Goal: Task Accomplishment & Management: Use online tool/utility

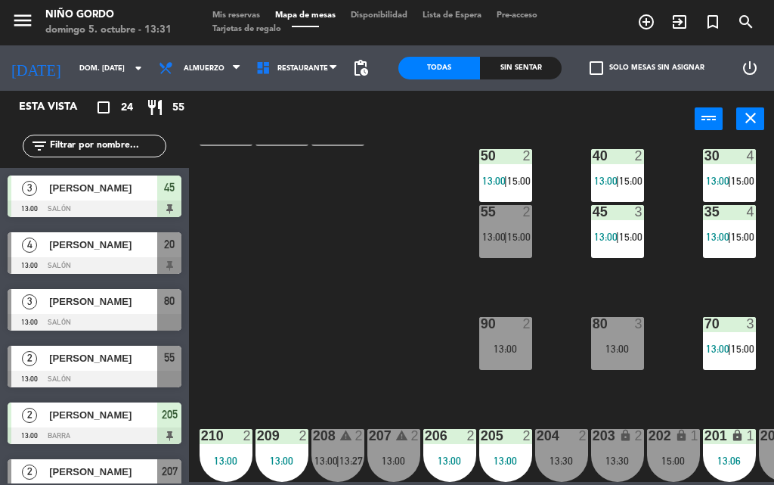
scroll to position [199, 161]
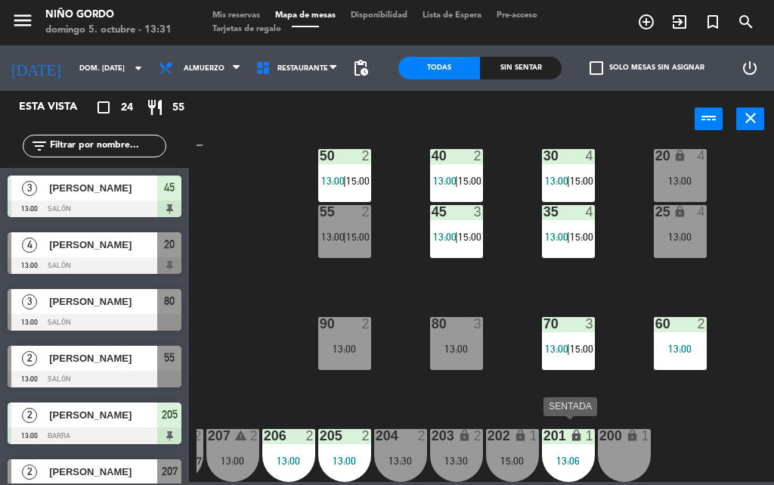
click at [580, 442] on div "201 lock 1 13:06" at bounding box center [568, 455] width 53 height 53
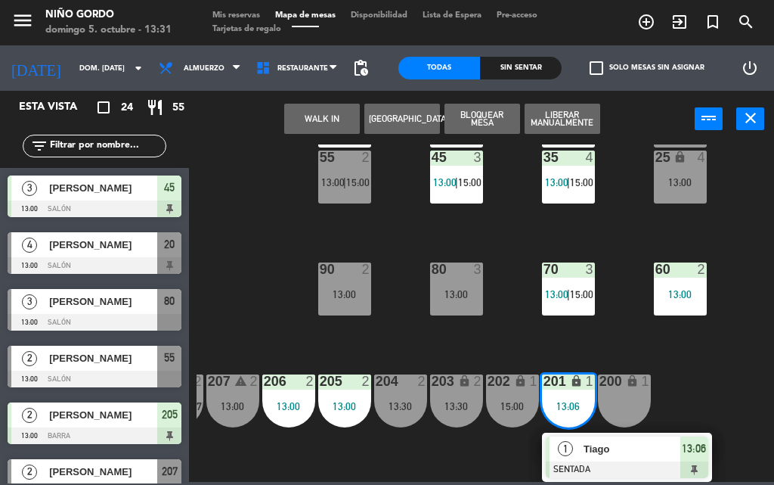
click at [595, 441] on span "Tiago" at bounding box center [632, 449] width 97 height 16
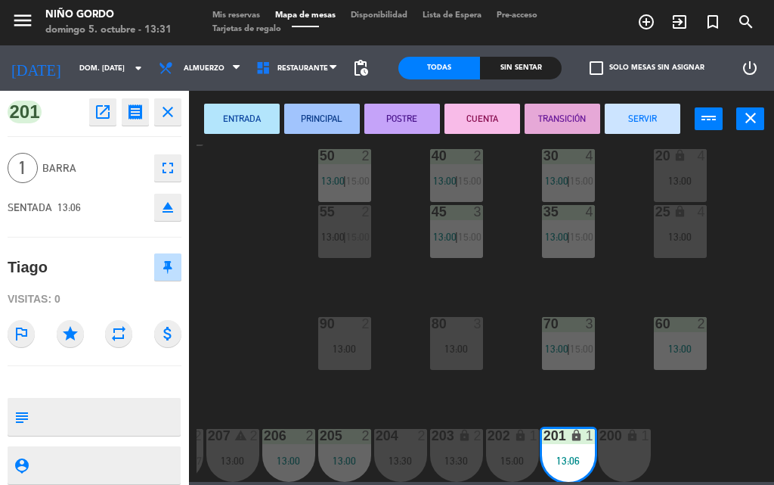
click at [653, 115] on button "SERVIR" at bounding box center [643, 119] width 76 height 30
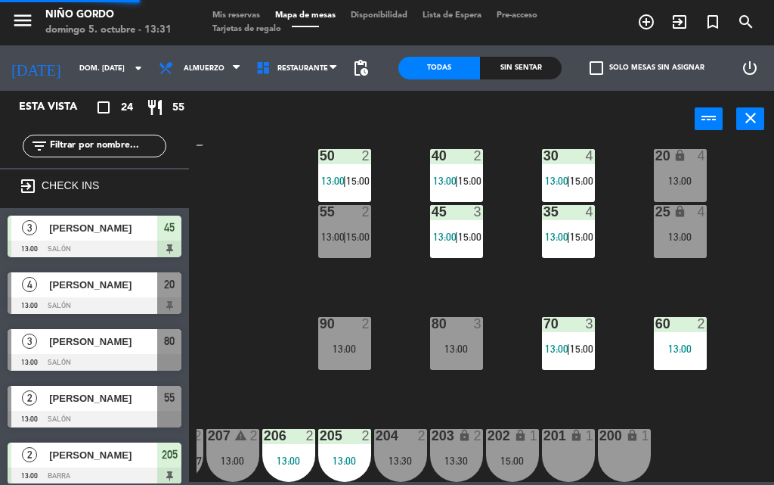
scroll to position [0, 0]
click at [269, 256] on div "105 lock 5 104 lock 4 103 2 15:00 V1 lock 2 V3 lock 2 V9 lock 2 V5 lock 2 V7 lo…" at bounding box center [486, 312] width 578 height 337
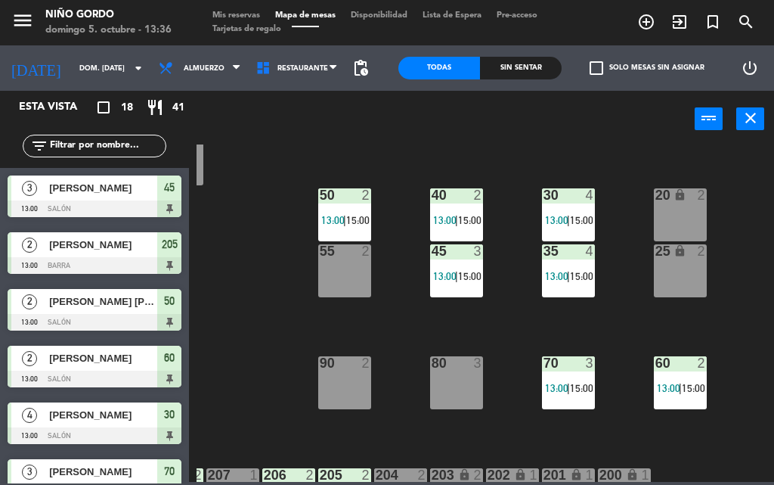
scroll to position [199, 161]
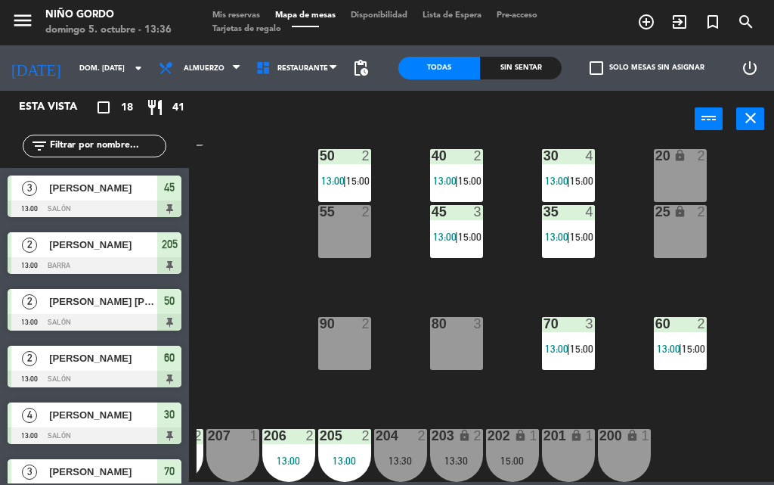
click at [673, 236] on div "25 lock 2" at bounding box center [680, 231] width 53 height 53
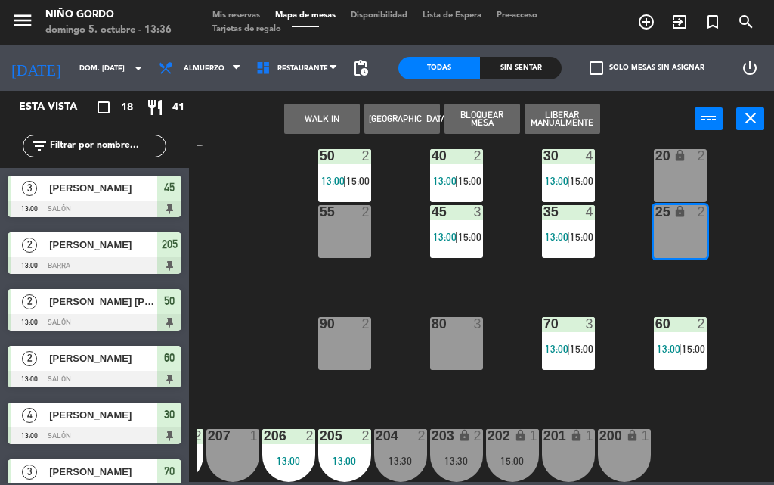
click at [672, 155] on div "20 lock 2" at bounding box center [680, 156] width 53 height 15
click at [391, 126] on button "[GEOGRAPHIC_DATA]" at bounding box center [403, 119] width 76 height 30
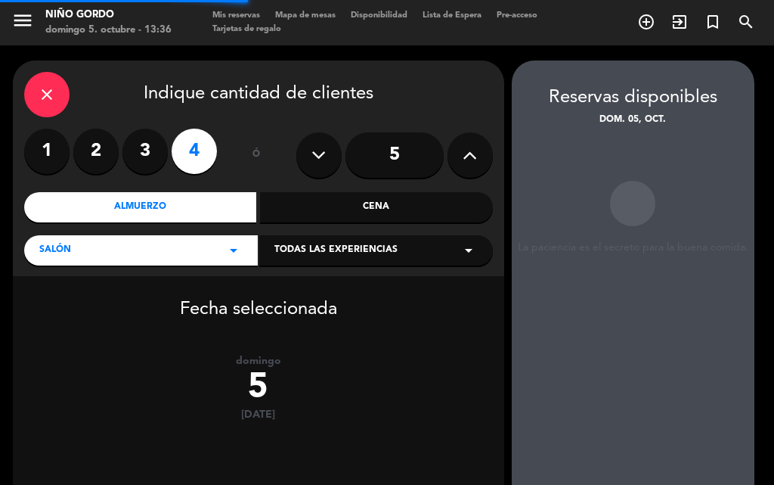
click at [410, 148] on input "5" at bounding box center [395, 154] width 98 height 45
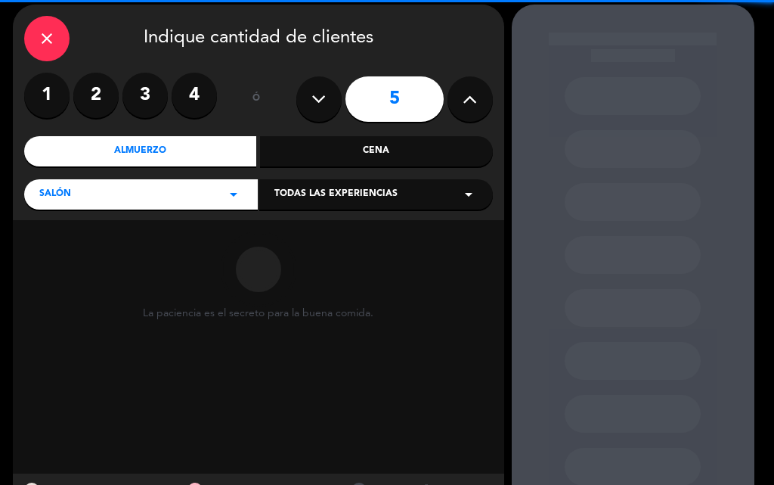
scroll to position [125, 0]
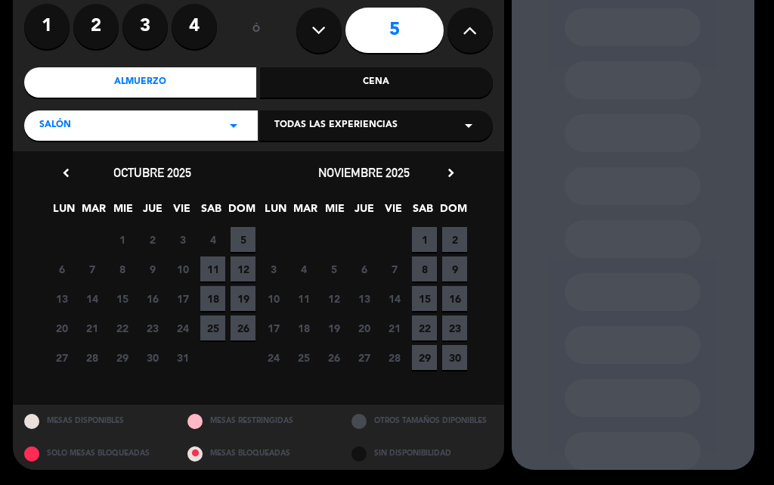
click at [235, 242] on span "5" at bounding box center [243, 239] width 25 height 25
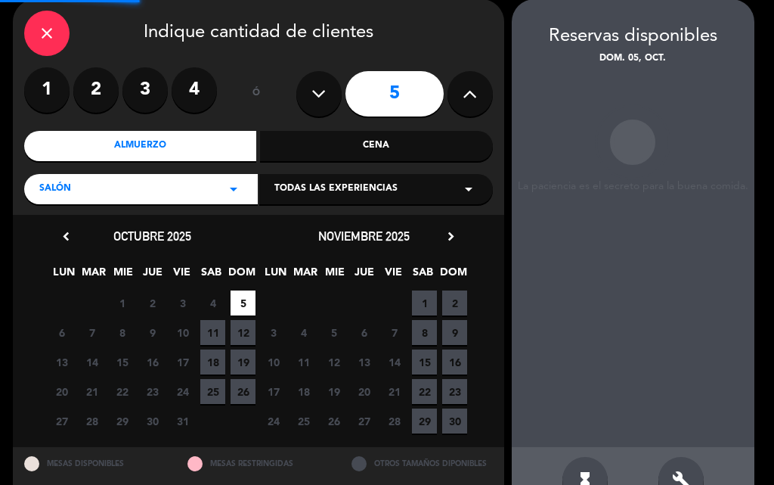
scroll to position [60, 0]
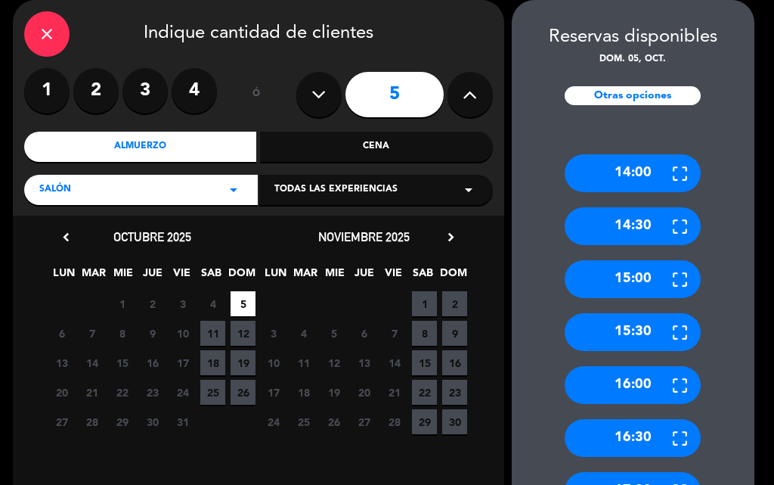
click at [653, 326] on div "15:30" at bounding box center [633, 332] width 136 height 38
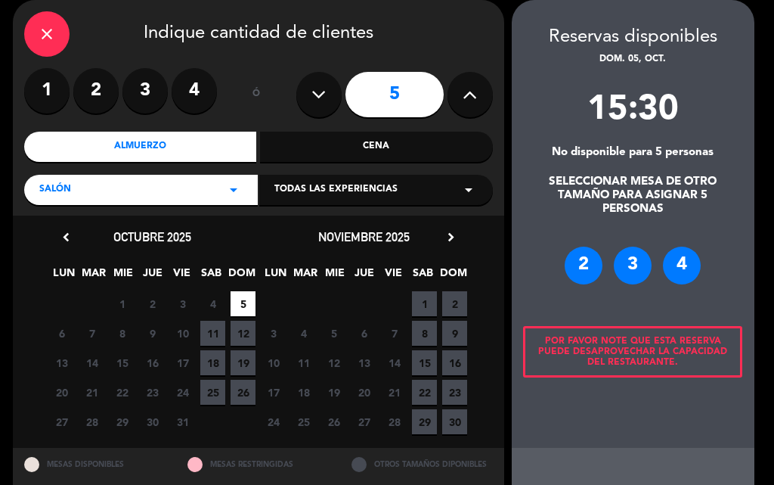
click at [679, 250] on div "4" at bounding box center [682, 266] width 38 height 38
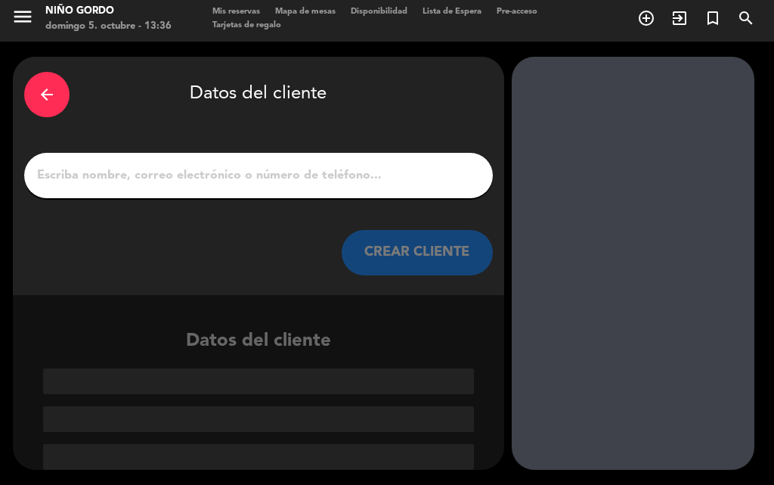
scroll to position [4, 0]
click at [324, 185] on input "1" at bounding box center [259, 175] width 446 height 21
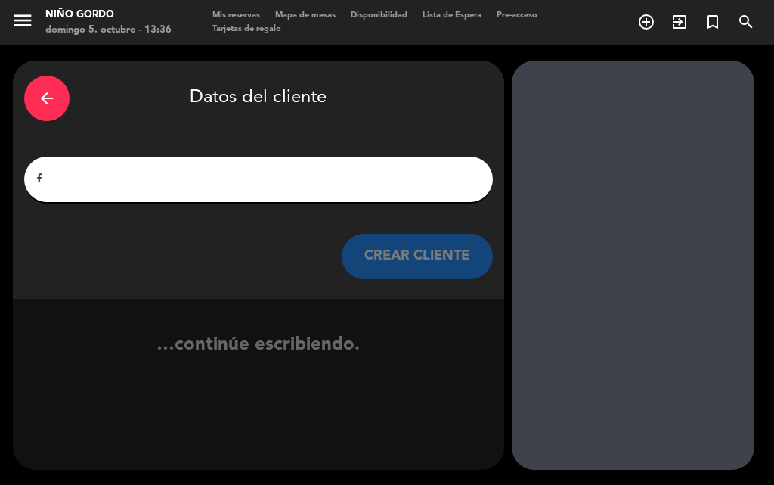
scroll to position [0, 0]
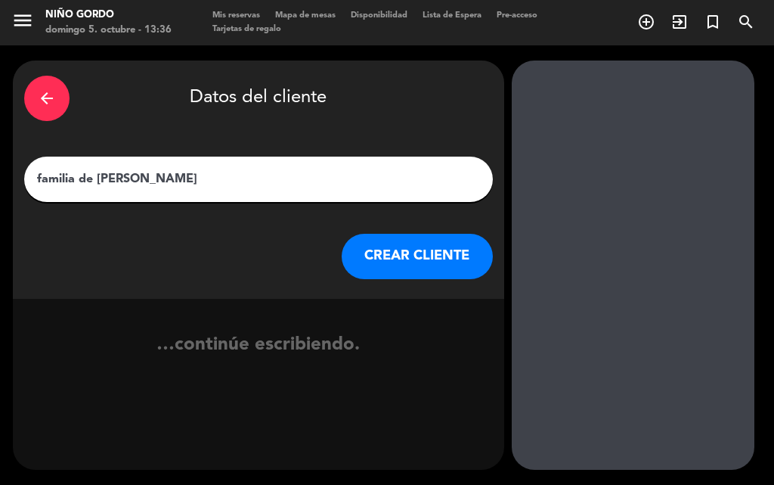
type input "familia de [PERSON_NAME]"
click at [468, 247] on button "CREAR CLIENTE" at bounding box center [417, 256] width 151 height 45
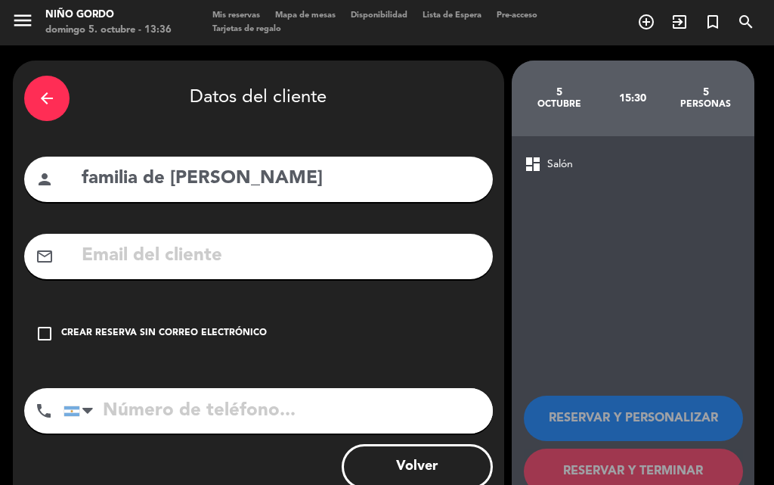
click at [206, 330] on div "Crear reserva sin correo electrónico" at bounding box center [164, 333] width 206 height 15
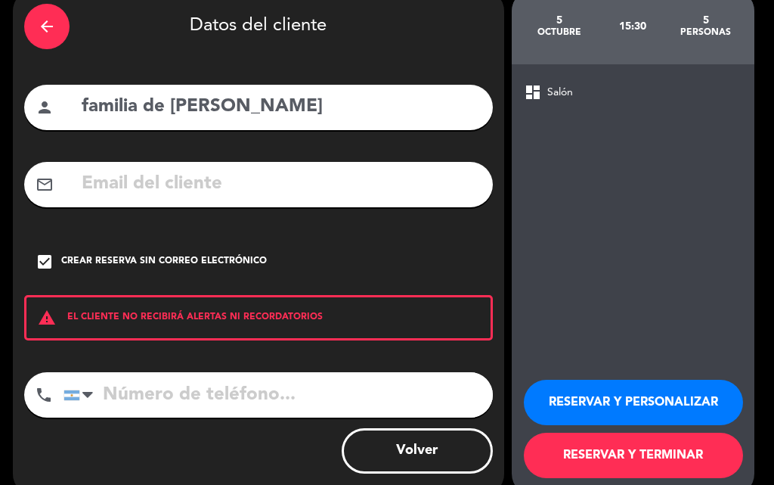
scroll to position [98, 0]
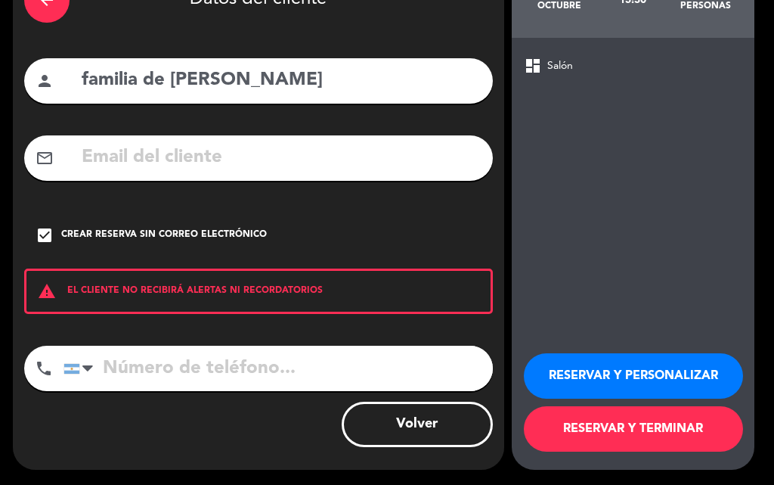
click at [559, 411] on button "RESERVAR Y TERMINAR" at bounding box center [633, 428] width 219 height 45
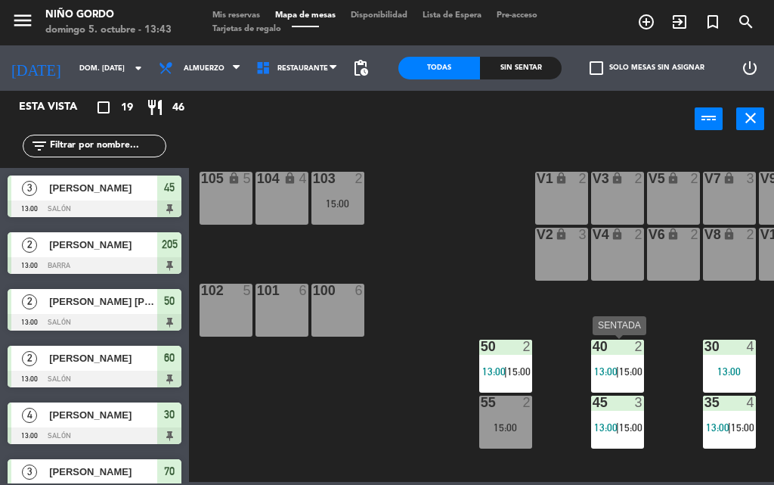
click at [631, 372] on span "15:00" at bounding box center [630, 371] width 23 height 12
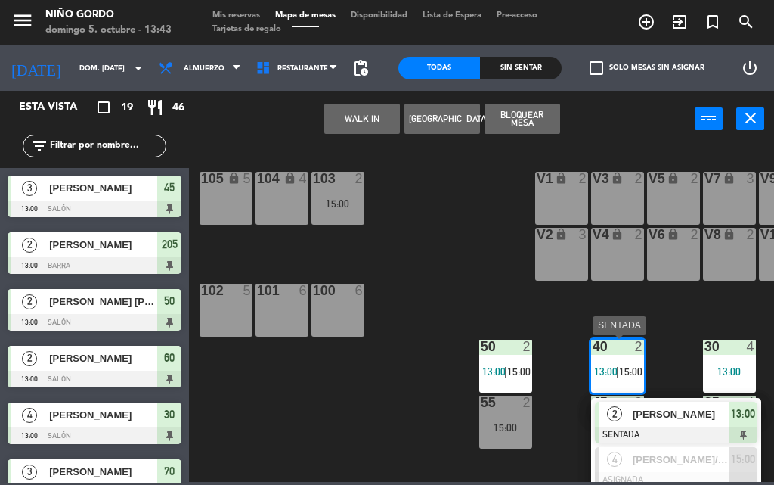
click at [666, 407] on span "[PERSON_NAME]" at bounding box center [681, 414] width 97 height 16
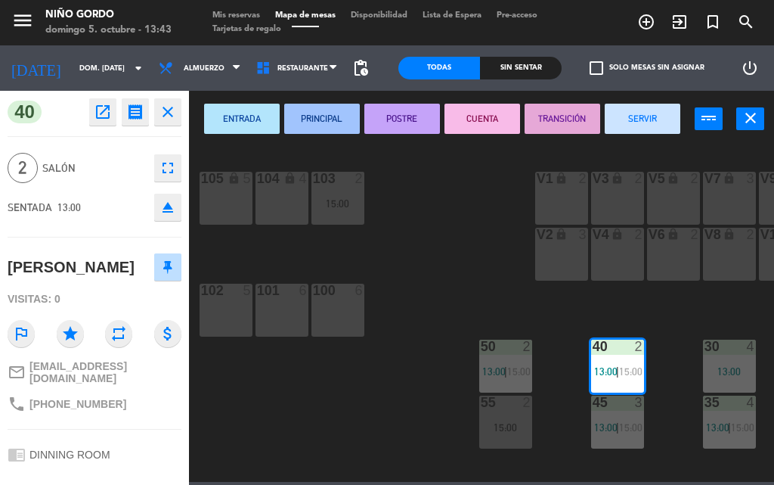
click at [383, 126] on button "POSTRE" at bounding box center [403, 119] width 76 height 30
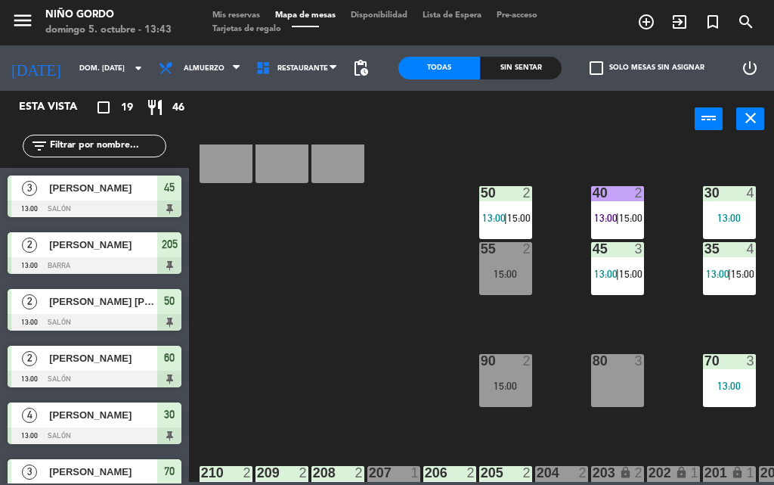
scroll to position [199, 0]
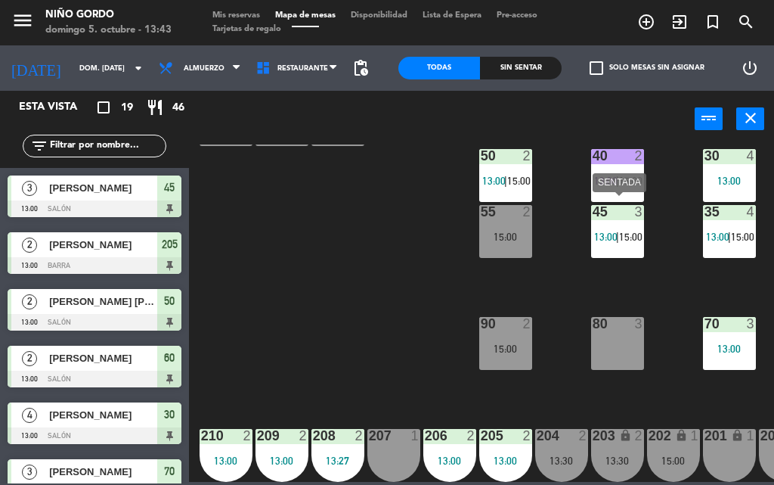
click at [614, 231] on span "13:00" at bounding box center [605, 237] width 23 height 12
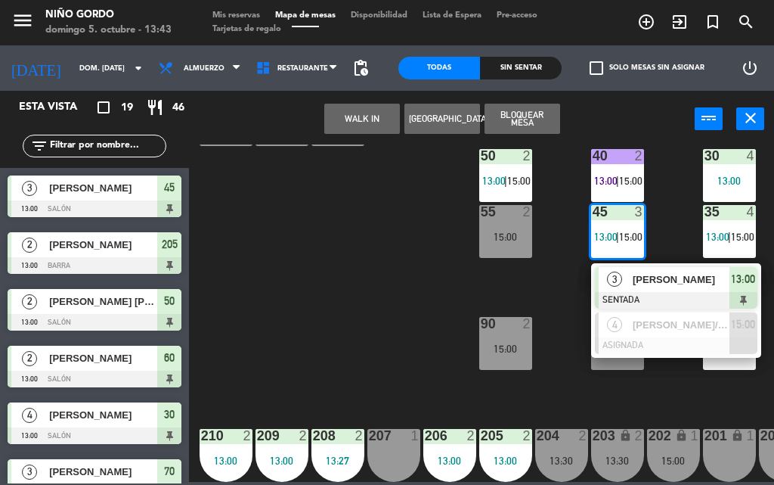
click at [623, 272] on div "3" at bounding box center [615, 279] width 33 height 25
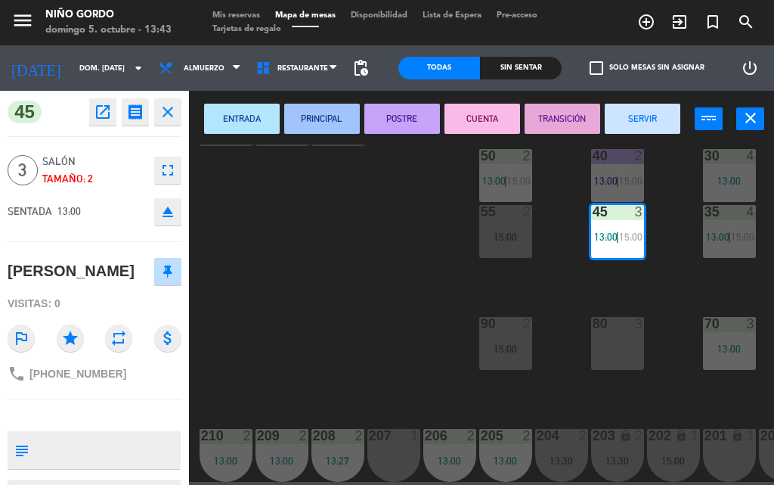
click at [616, 355] on div "80 3" at bounding box center [617, 343] width 53 height 53
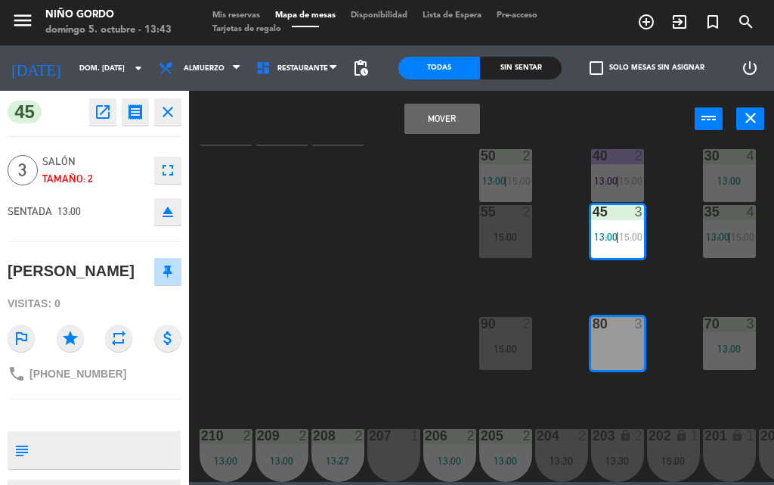
click at [458, 119] on button "Mover" at bounding box center [443, 119] width 76 height 30
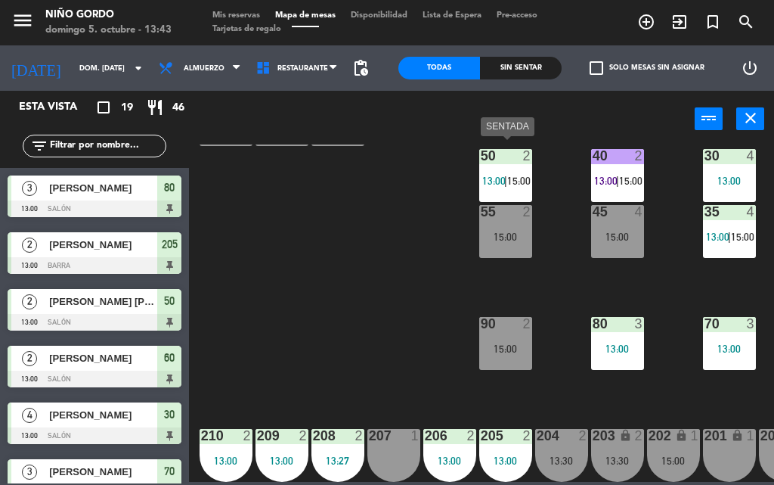
click at [513, 178] on div "50 2 13:00 | 15:00" at bounding box center [505, 175] width 53 height 53
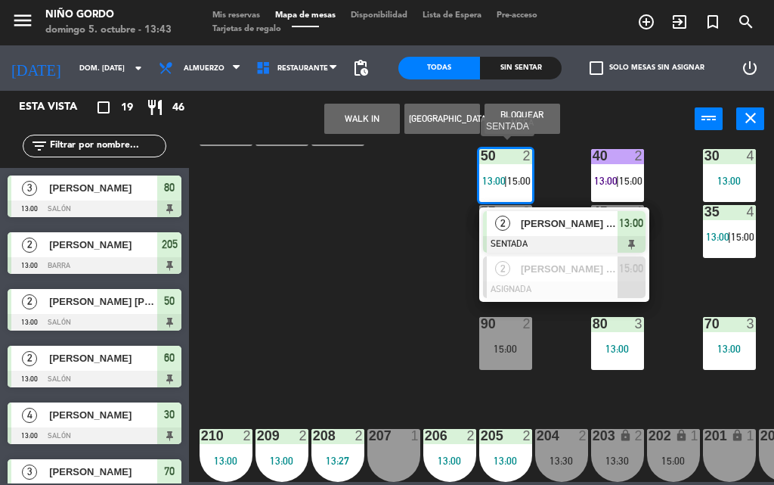
click at [523, 216] on span "[PERSON_NAME] [PERSON_NAME]" at bounding box center [569, 224] width 97 height 16
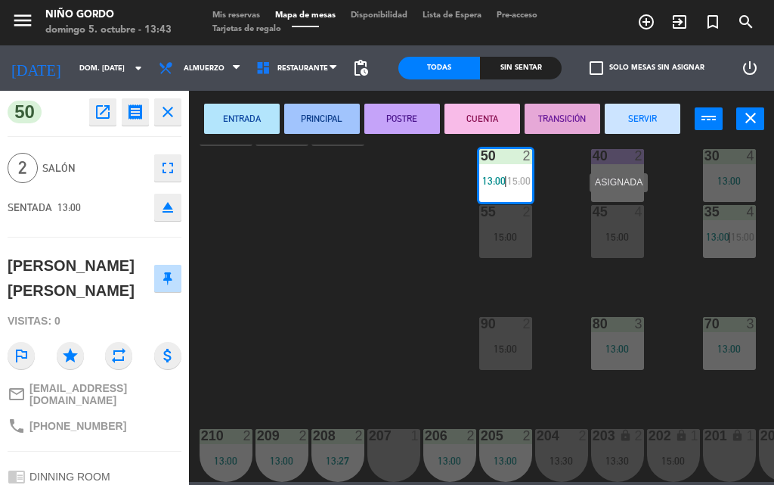
click at [615, 231] on div "15:00" at bounding box center [617, 236] width 53 height 11
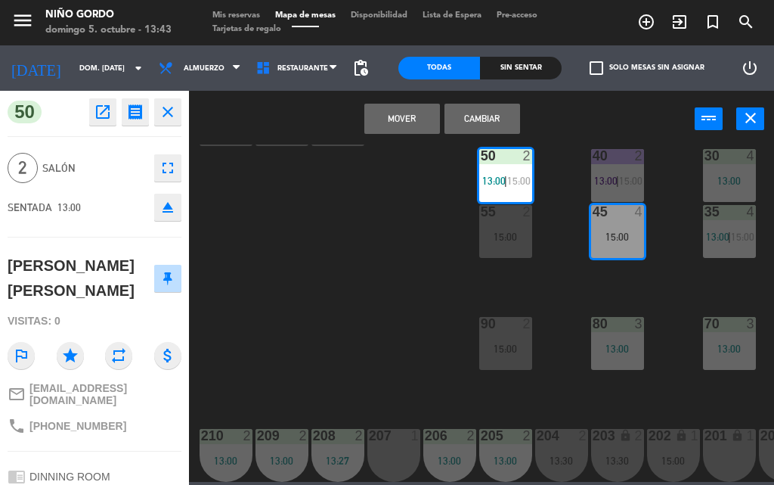
click at [387, 117] on button "Mover" at bounding box center [403, 119] width 76 height 30
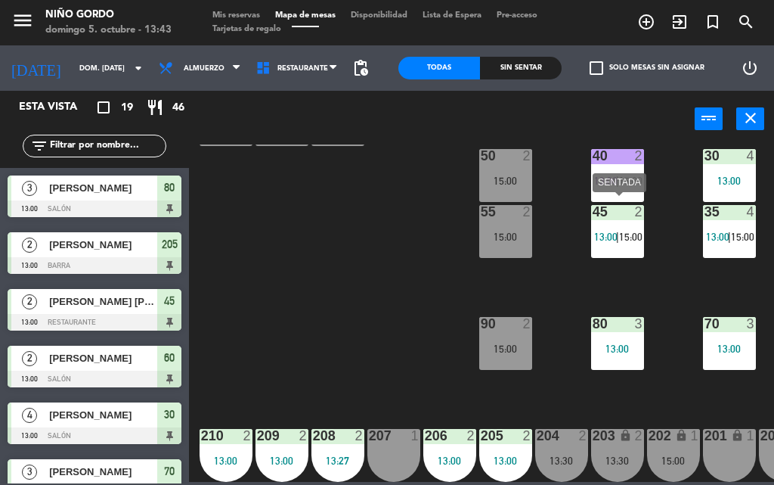
click at [645, 237] on div "105 lock 5 104 lock 4 103 2 15:00 V1 lock 2 V3 lock 2 V9 lock 2 V5 lock 2 V7 lo…" at bounding box center [486, 312] width 578 height 337
click at [633, 231] on span "15:00" at bounding box center [630, 237] width 23 height 12
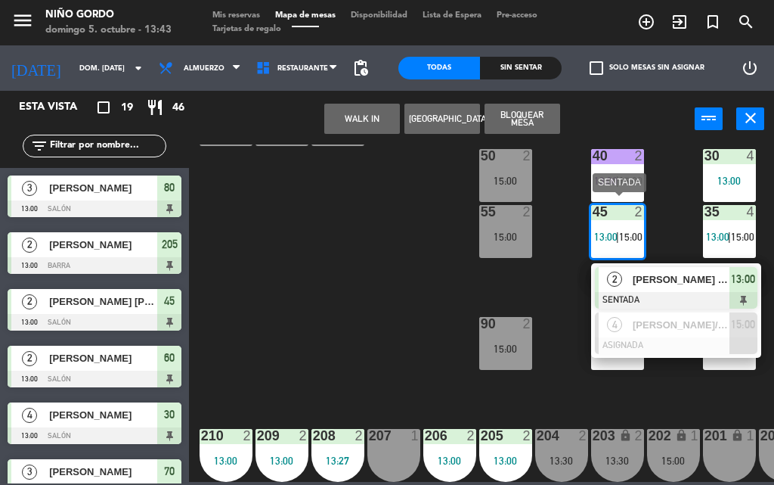
click at [645, 271] on span "[PERSON_NAME] [PERSON_NAME]" at bounding box center [681, 279] width 97 height 16
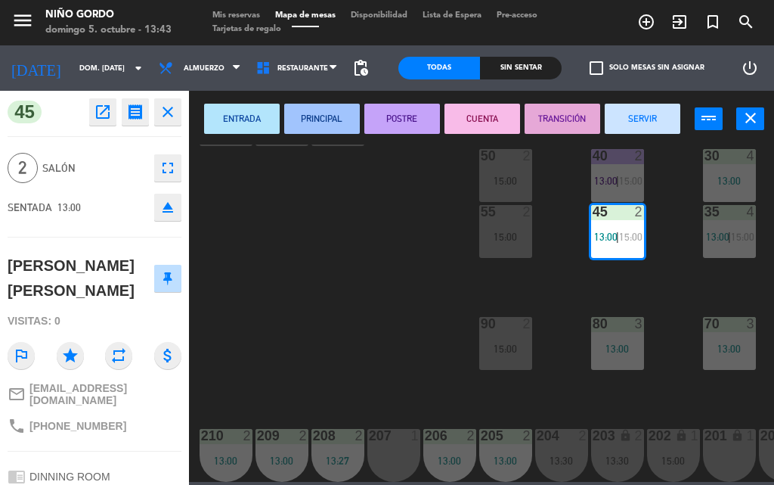
click at [414, 113] on button "POSTRE" at bounding box center [403, 119] width 76 height 30
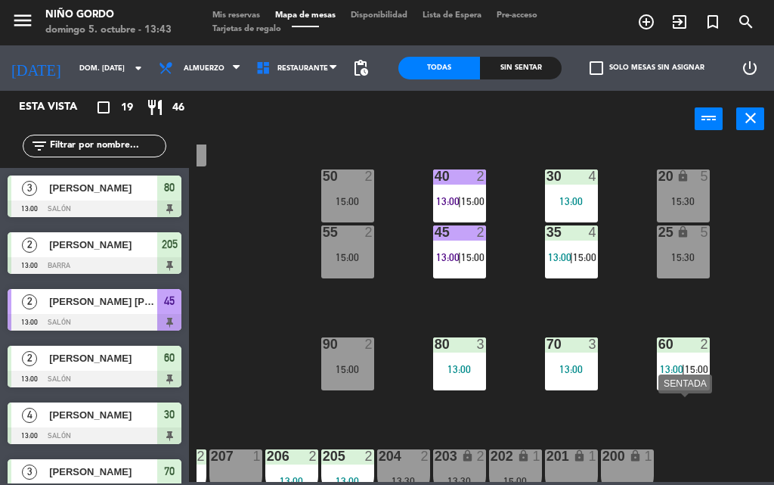
scroll to position [199, 158]
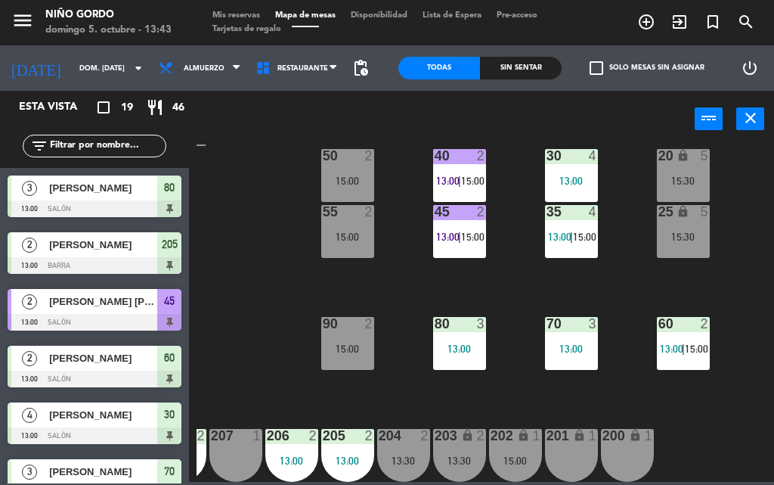
click at [283, 253] on div "105 lock 5 104 lock 4 103 2 15:00 V1 lock 2 V3 lock 2 V9 lock 2 V5 lock 2 V7 lo…" at bounding box center [486, 312] width 578 height 337
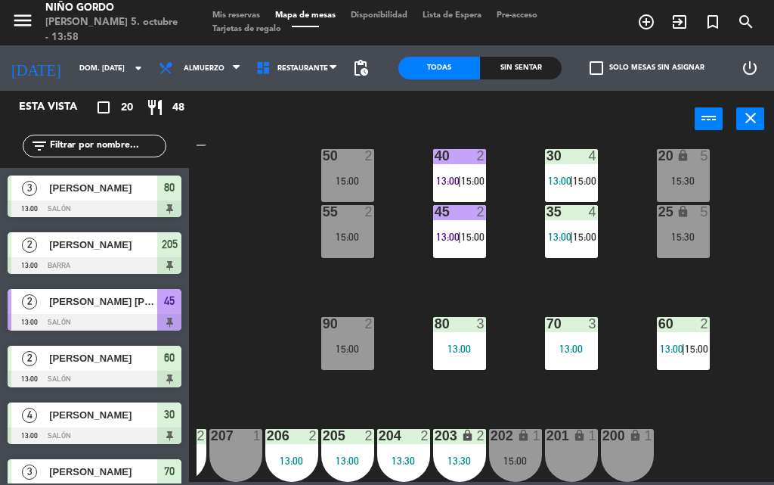
click at [675, 343] on span "13:00" at bounding box center [671, 349] width 23 height 12
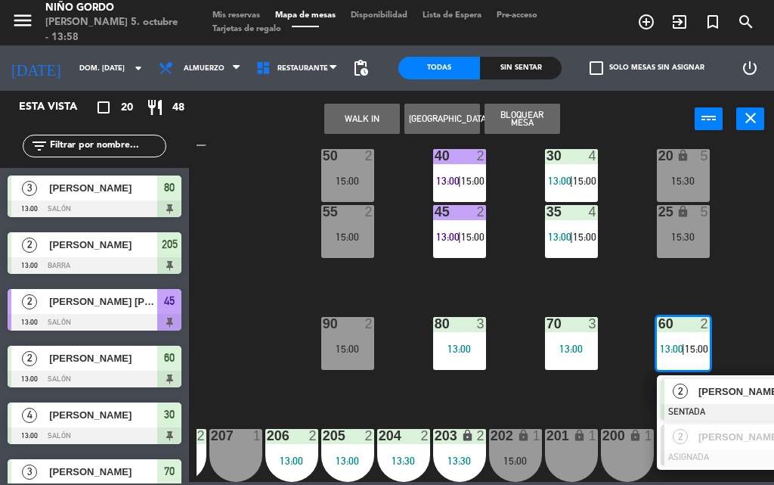
click at [706, 383] on span "[PERSON_NAME]" at bounding box center [747, 391] width 97 height 16
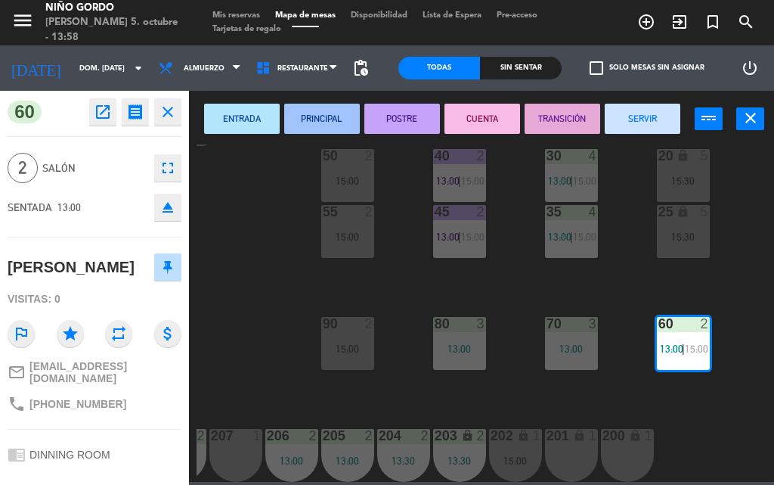
click at [489, 117] on button "CUENTA" at bounding box center [483, 119] width 76 height 30
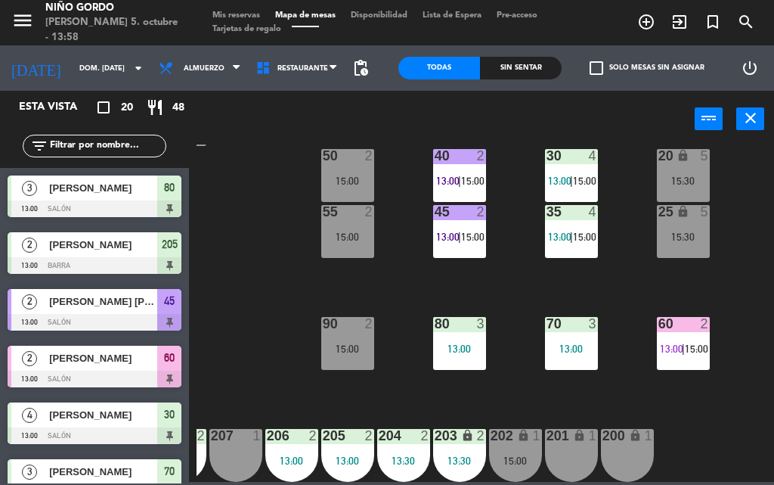
scroll to position [199, 0]
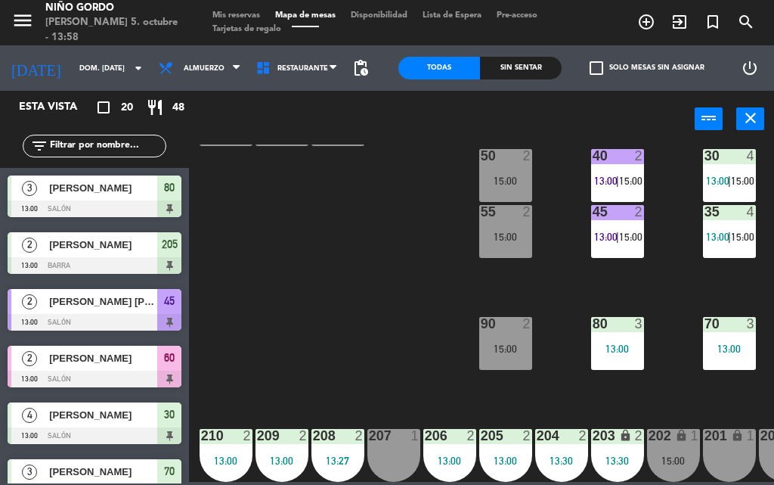
click at [454, 455] on div "13:00" at bounding box center [449, 460] width 53 height 11
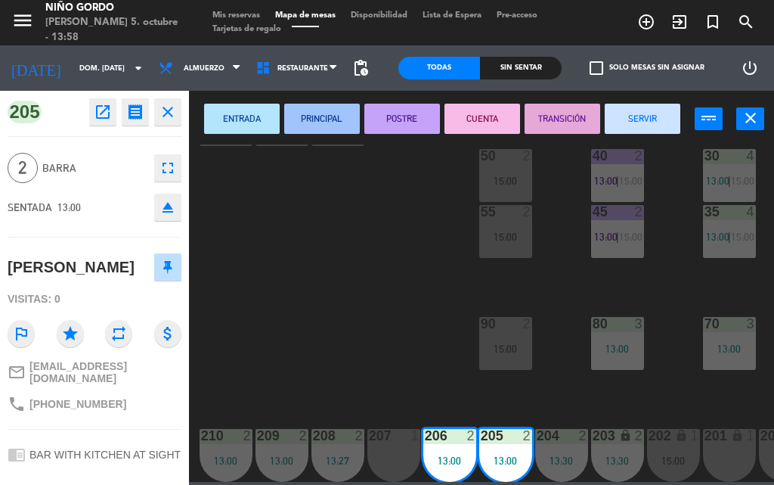
click at [408, 122] on button "POSTRE" at bounding box center [403, 119] width 76 height 30
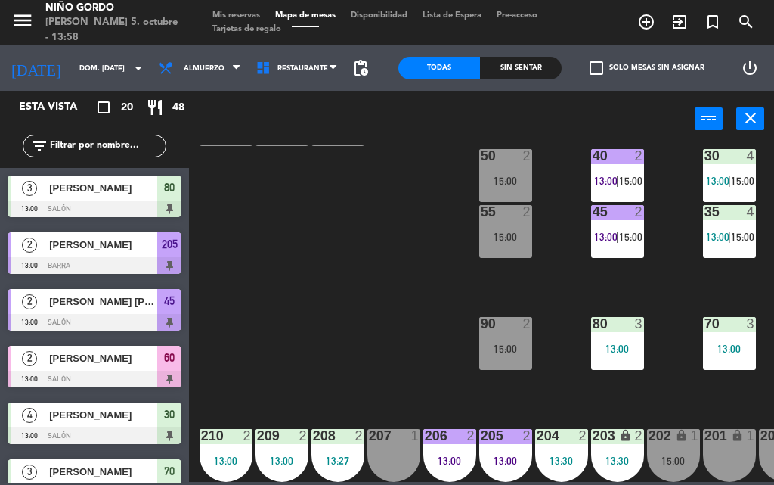
click at [387, 386] on div "105 lock 5 104 lock 4 103 2 15:00 V1 lock 2 V3 lock 2 V9 lock 2 V5 lock 2 V7 lo…" at bounding box center [486, 312] width 578 height 337
click at [517, 441] on div "205 2 13:00" at bounding box center [505, 455] width 53 height 53
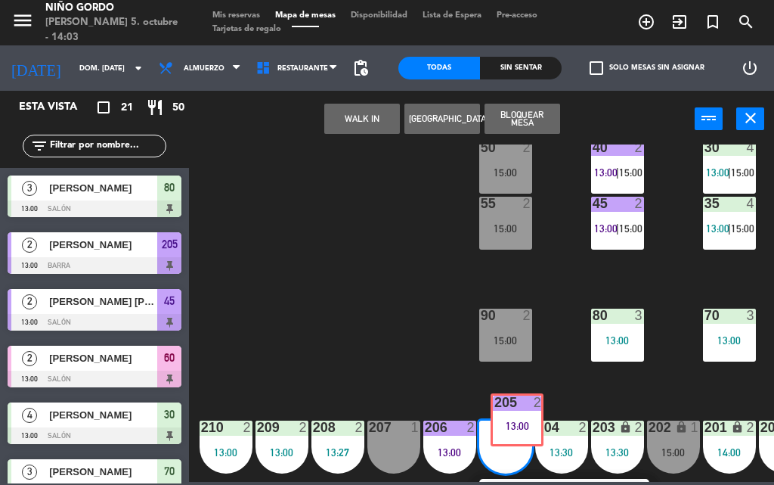
drag, startPoint x: 523, startPoint y: 429, endPoint x: 532, endPoint y: 407, distance: 23.5
click at [532, 407] on div "105 lock 5 104 lock 4 103 2 15:00 V1 lock 2 V3 lock 2 V9 lock 2 V5 lock 2 V7 lo…" at bounding box center [486, 312] width 578 height 337
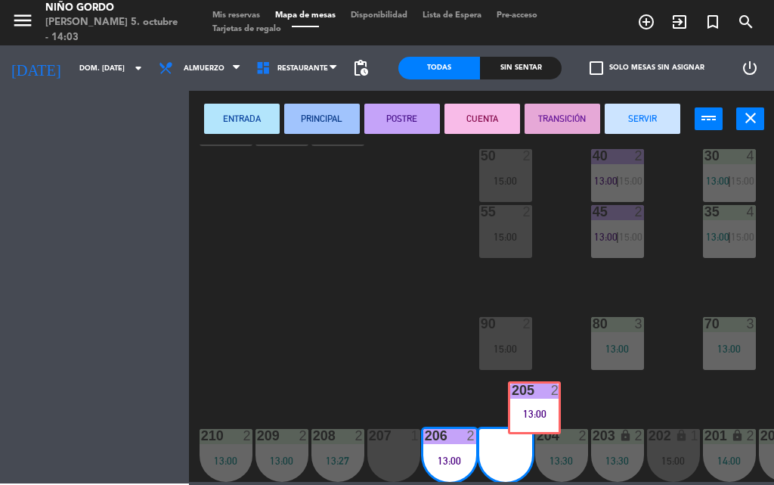
drag, startPoint x: 512, startPoint y: 429, endPoint x: 541, endPoint y: 389, distance: 48.7
click at [541, 389] on div "105 lock 5 104 lock 4 103 2 15:00 V1 lock 2 V3 lock 2 V9 lock 2 V5 lock 2 V7 lo…" at bounding box center [486, 312] width 578 height 337
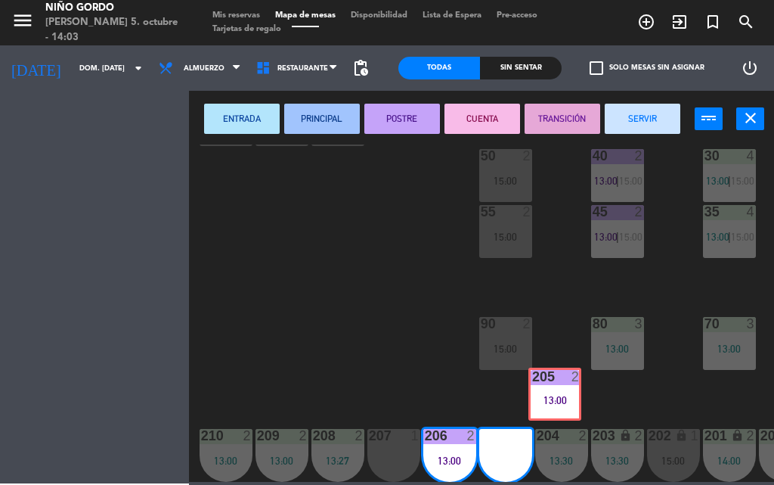
drag, startPoint x: 501, startPoint y: 424, endPoint x: 550, endPoint y: 371, distance: 72.3
click at [550, 371] on div "105 lock 5 104 lock 4 103 2 15:00 V1 lock 2 V3 lock 2 V9 lock 2 V5 lock 2 V7 lo…" at bounding box center [486, 312] width 578 height 337
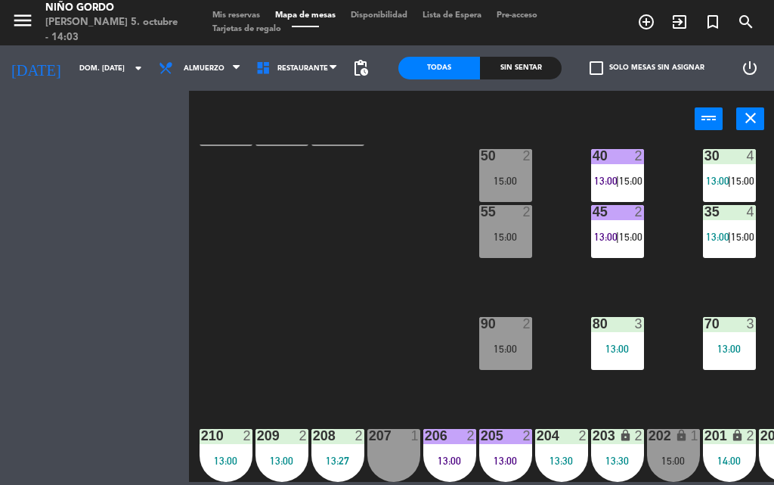
drag, startPoint x: 491, startPoint y: 449, endPoint x: 496, endPoint y: 409, distance: 40.4
click at [496, 409] on div "105 lock 5 104 lock 4 103 2 15:00 V1 lock 2 V3 lock 2 V9 lock 2 V5 lock 2 V7 lo…" at bounding box center [486, 312] width 578 height 337
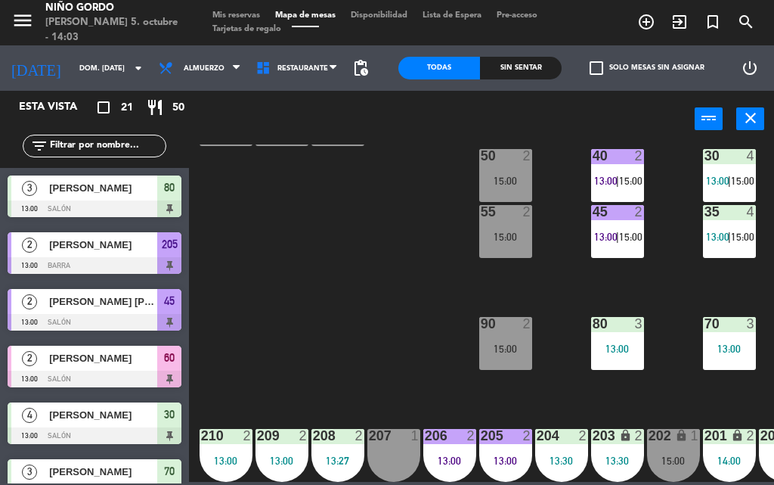
click at [494, 441] on div "205 2 13:00" at bounding box center [505, 455] width 53 height 53
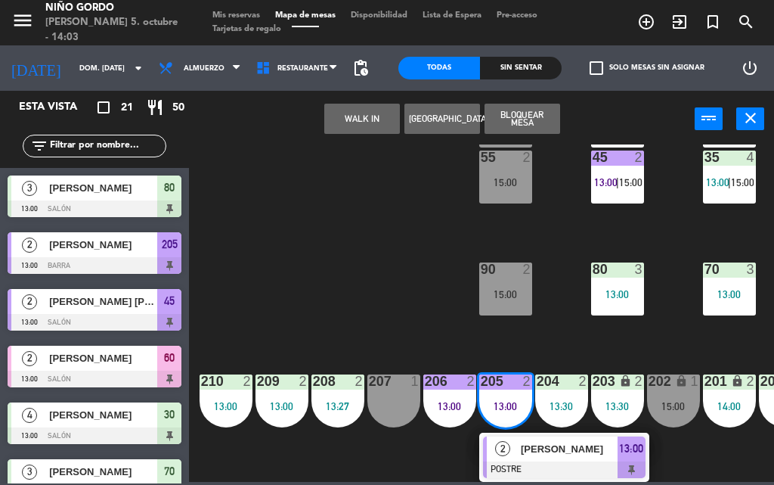
click at [515, 461] on div at bounding box center [564, 469] width 163 height 17
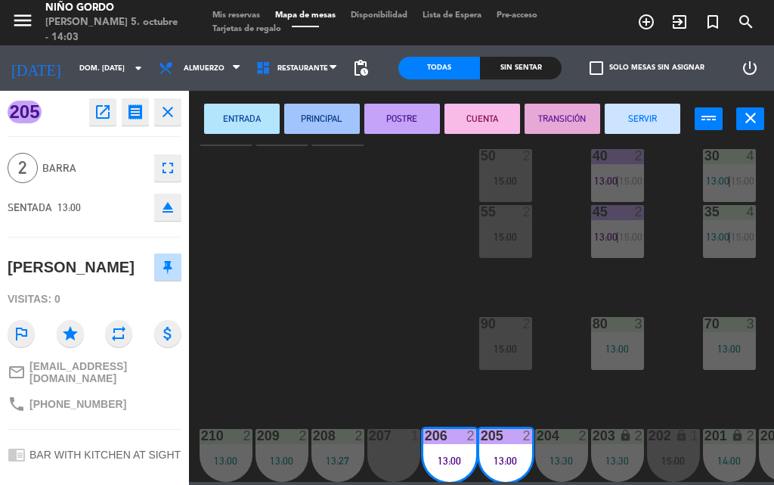
click at [470, 113] on button "CUENTA" at bounding box center [483, 119] width 76 height 30
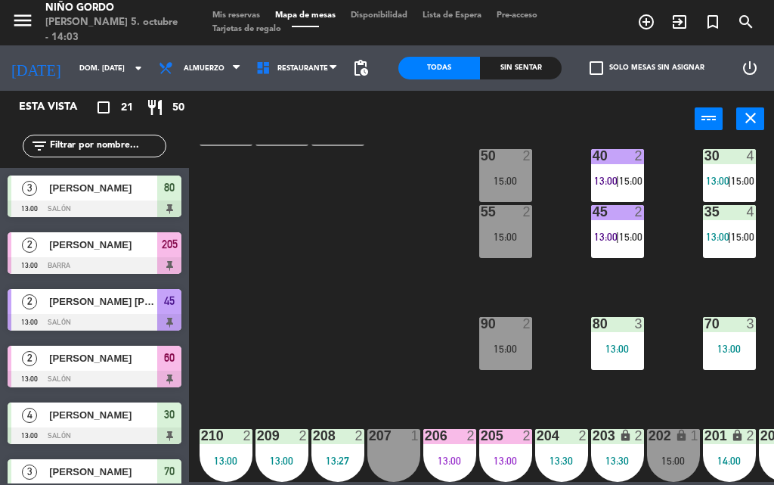
click at [386, 259] on div "105 lock 5 104 lock 4 103 2 15:00 V1 lock 2 V3 lock 2 V9 lock 2 V5 lock 2 V7 lo…" at bounding box center [486, 312] width 578 height 337
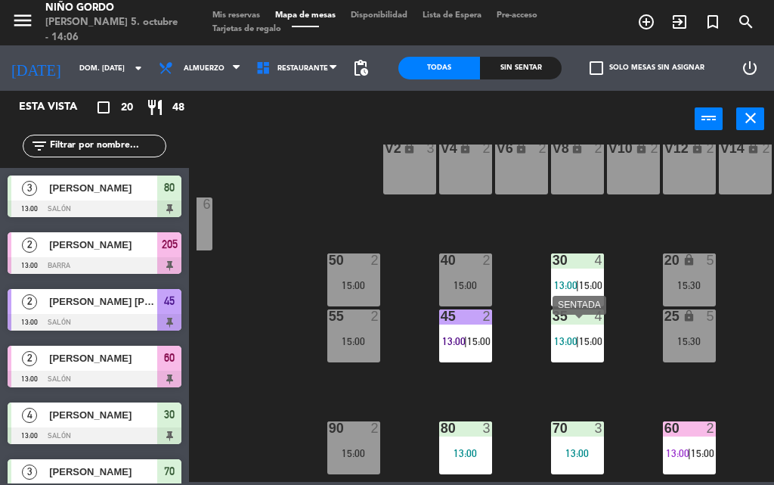
scroll to position [199, 152]
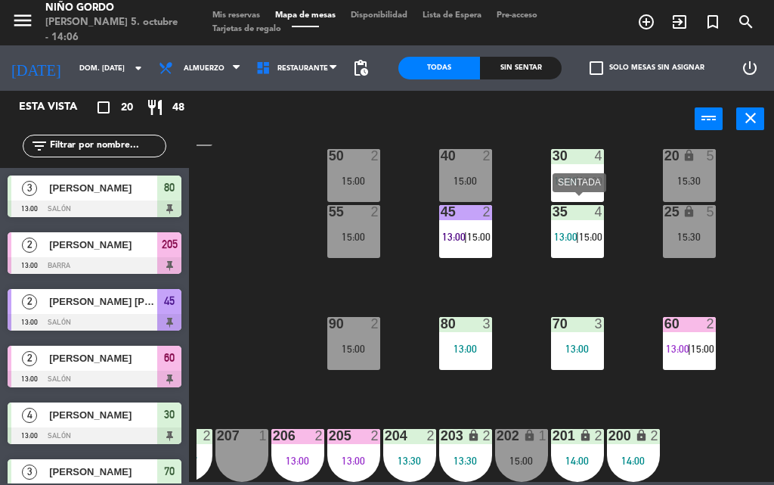
click at [564, 237] on div "35 4 13:00 | 15:00" at bounding box center [577, 231] width 53 height 53
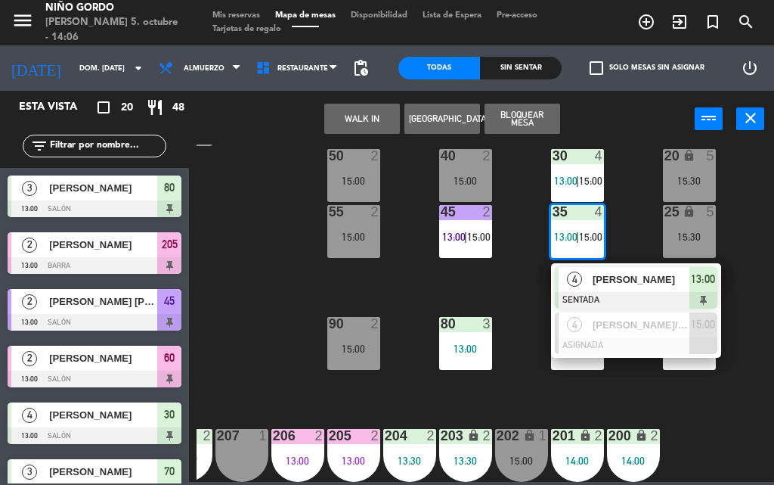
click at [773, 268] on div "105 lock 5 104 lock 4 103 2 15:00 V1 lock 2 V3 lock 2 V9 lock 2 V5 lock 2 V7 lo…" at bounding box center [486, 312] width 578 height 337
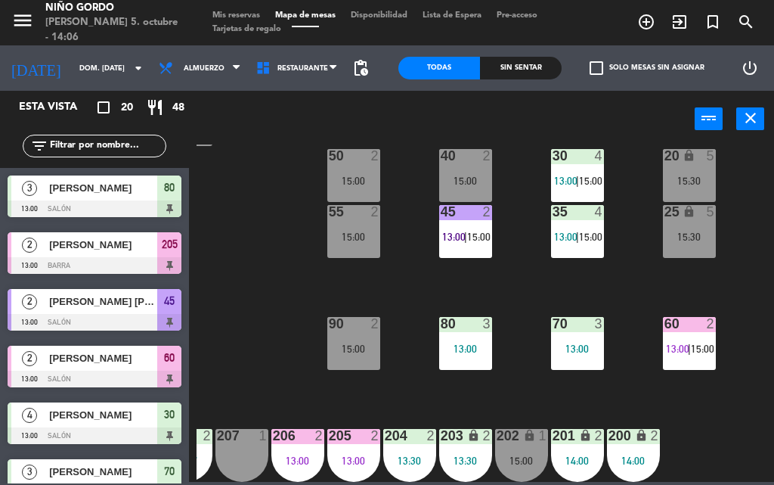
click at [448, 437] on div "203 lock 2 13:30" at bounding box center [465, 455] width 53 height 53
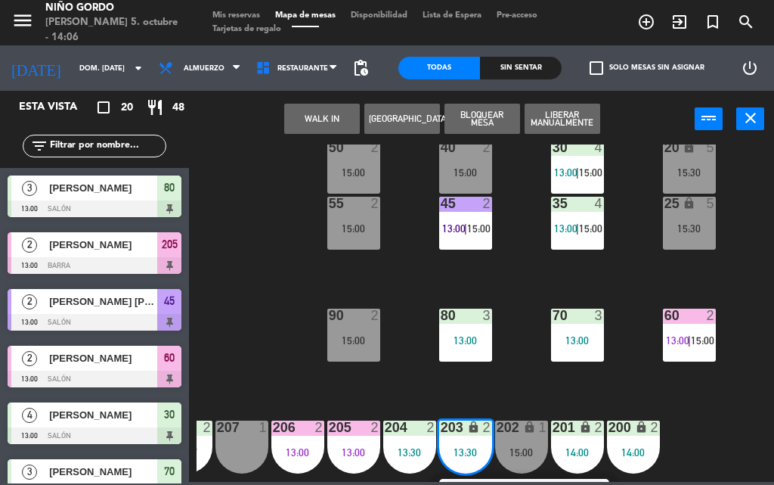
scroll to position [253, 152]
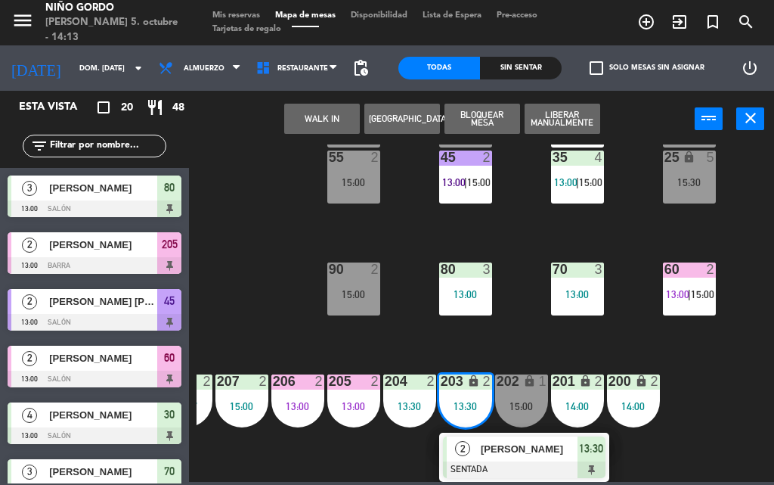
click at [402, 329] on div "105 lock 5 104 lock 4 103 2 15:00 V1 lock 2 V3 lock 2 V9 lock 2 V5 lock 2 V7 lo…" at bounding box center [486, 312] width 578 height 337
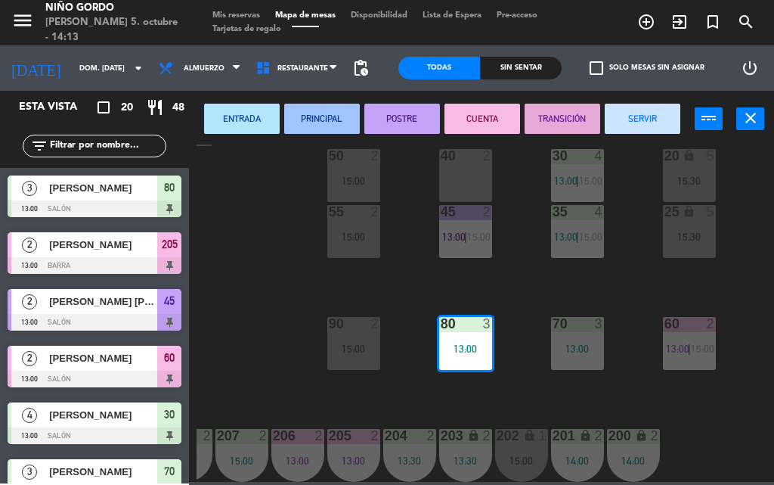
scroll to position [199, 152]
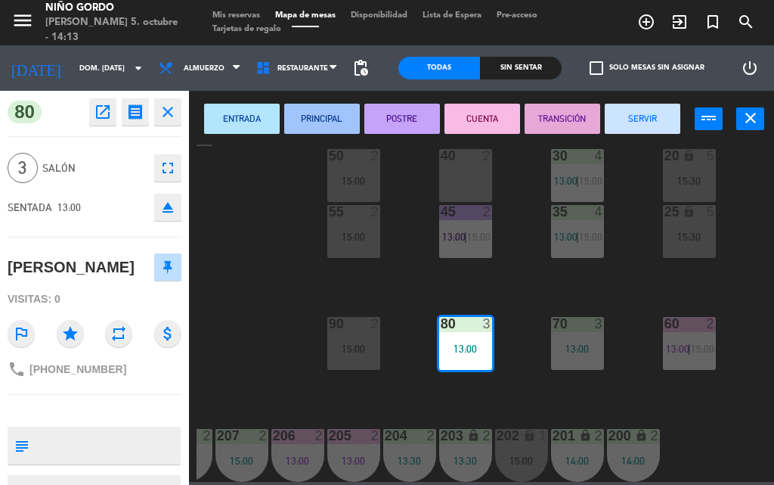
click at [633, 116] on button "SERVIR" at bounding box center [643, 119] width 76 height 30
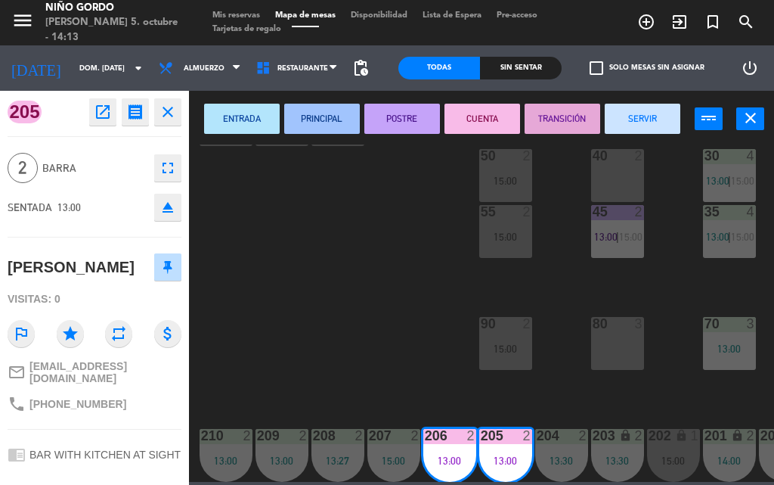
scroll to position [199, 0]
click at [644, 123] on button "SERVIR" at bounding box center [643, 119] width 76 height 30
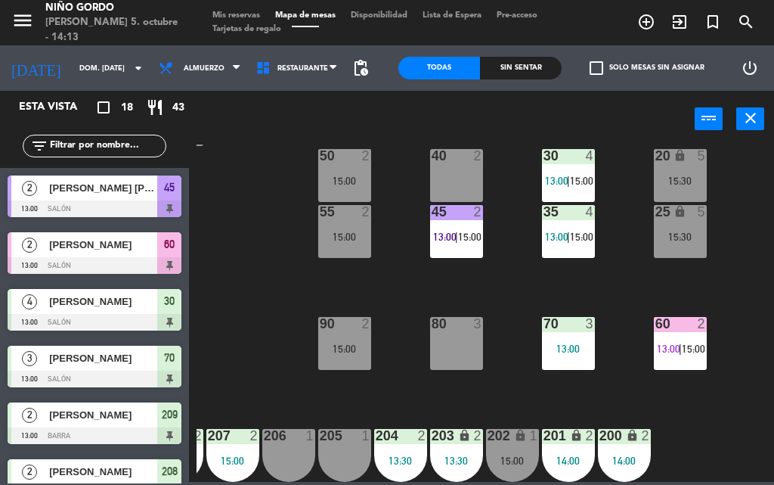
scroll to position [199, 154]
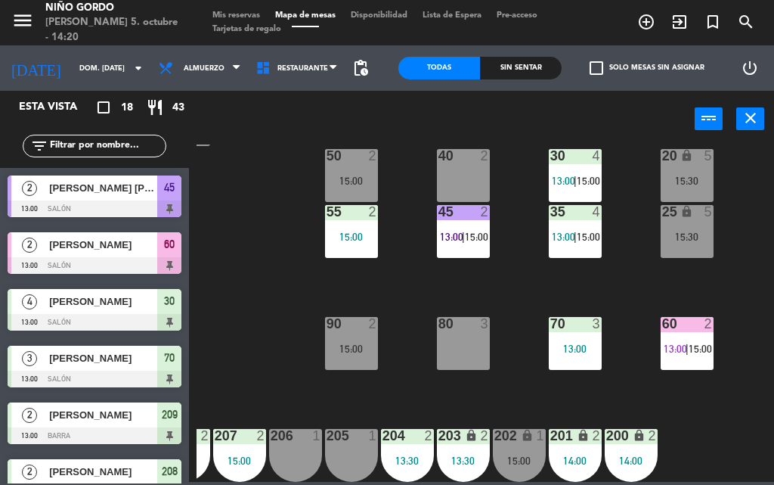
click at [672, 245] on div "25 lock 5 15:30" at bounding box center [687, 231] width 53 height 53
click at [402, 275] on div "105 lock 5 104 lock 4 103 2 15:00 V1 lock 2 V3 lock 2 V9 lock 2 V5 lock 2 V7 lo…" at bounding box center [486, 312] width 578 height 337
click at [558, 236] on div "35 4 13:00 | 15:00" at bounding box center [575, 231] width 53 height 53
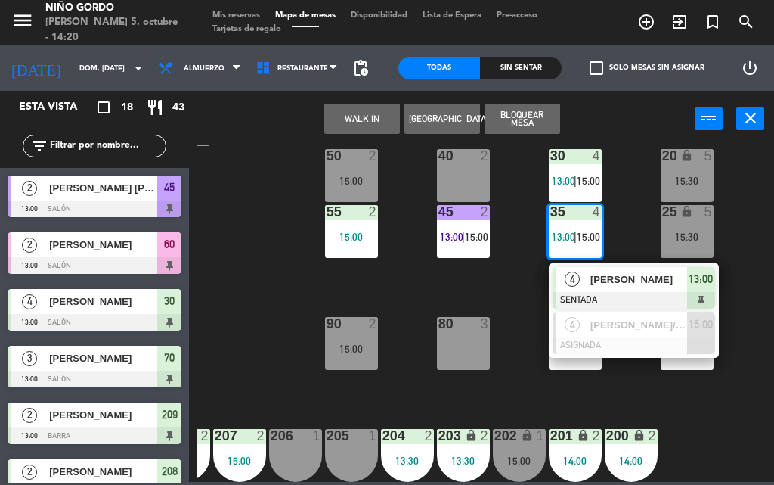
click at [612, 275] on span "[PERSON_NAME]" at bounding box center [639, 279] width 97 height 16
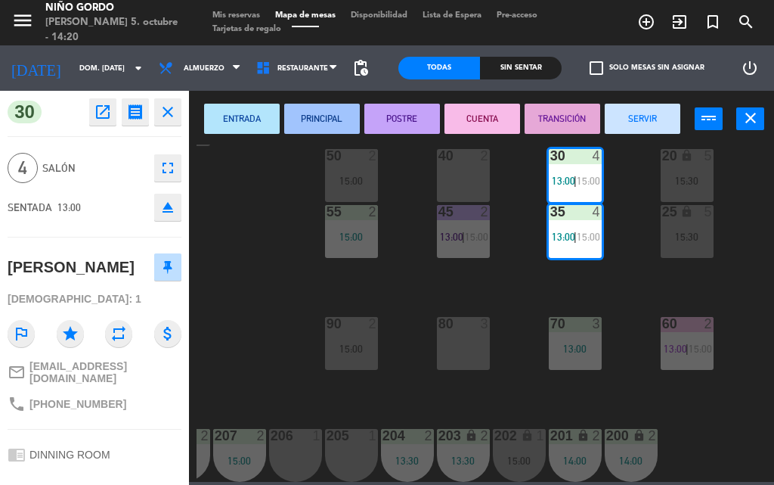
click at [425, 122] on button "POSTRE" at bounding box center [403, 119] width 76 height 30
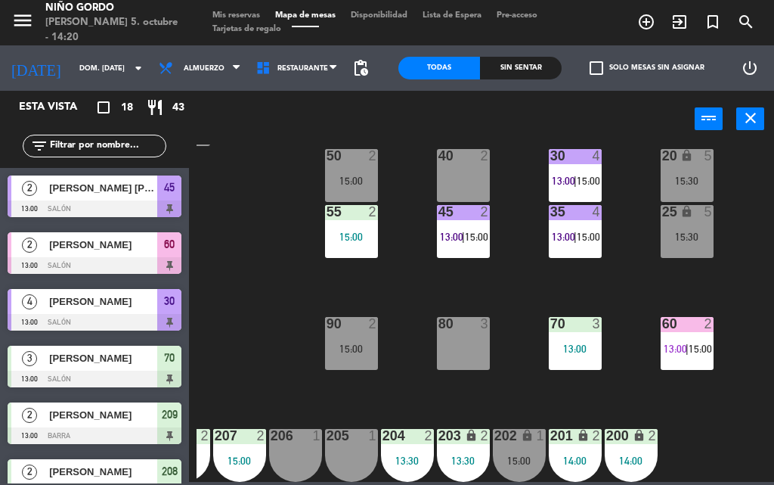
click at [283, 305] on div "105 lock 5 104 lock 4 103 2 15:00 V1 lock 2 V3 lock 2 V9 lock 2 V5 lock 2 V7 lo…" at bounding box center [486, 312] width 578 height 337
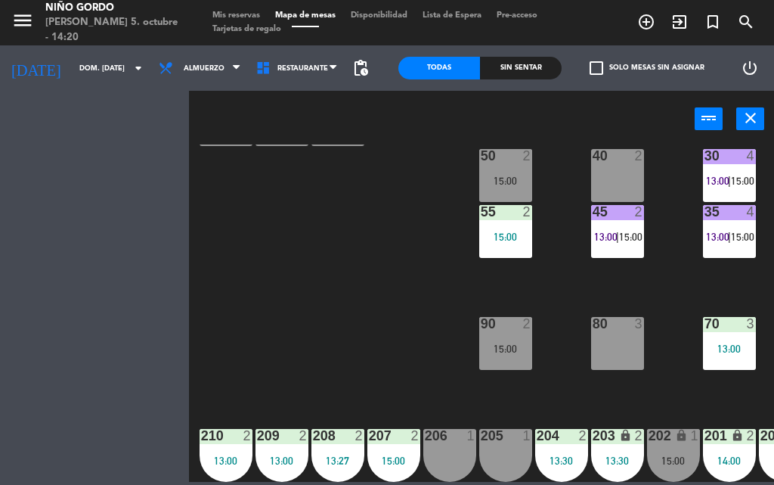
scroll to position [199, 0]
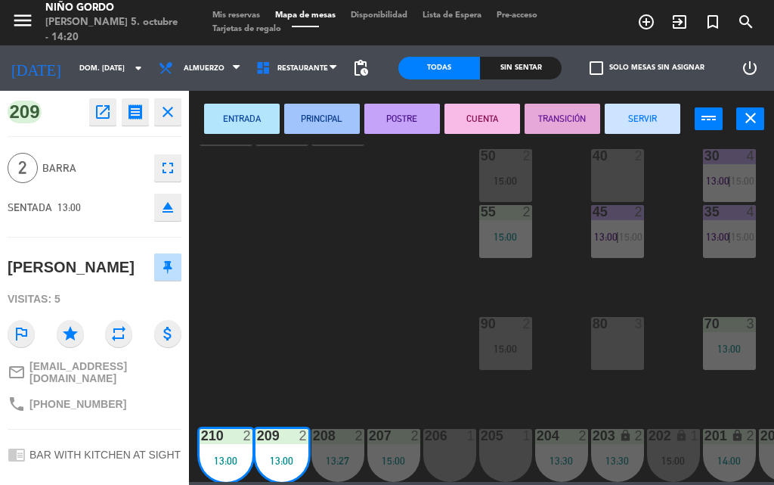
click at [404, 119] on button "POSTRE" at bounding box center [403, 119] width 76 height 30
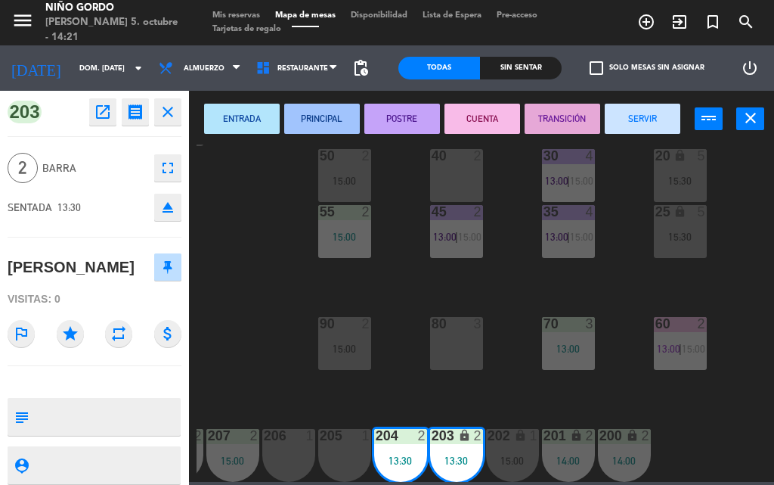
scroll to position [199, 161]
click at [628, 118] on button "SERVIR" at bounding box center [643, 119] width 76 height 30
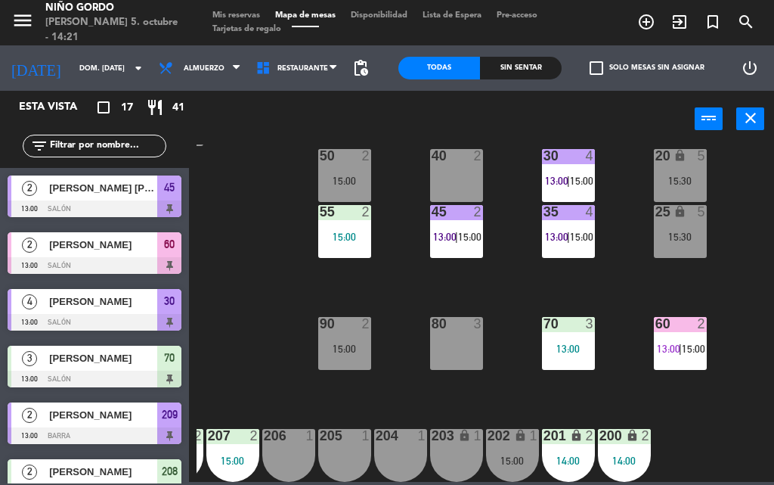
click at [560, 333] on div "70 3 13:00" at bounding box center [568, 343] width 53 height 53
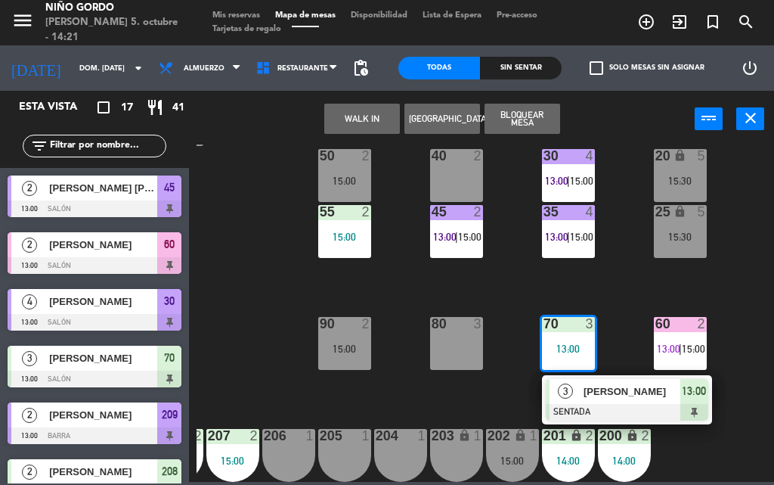
click at [572, 387] on div "3" at bounding box center [566, 391] width 33 height 25
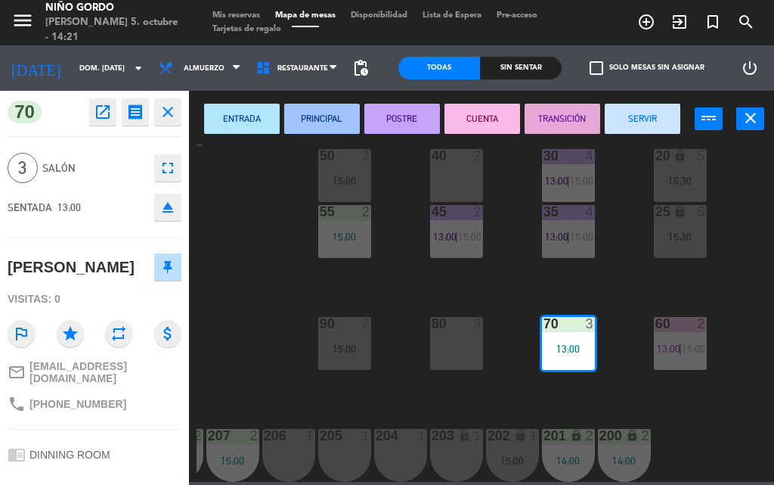
click at [281, 284] on div "105 lock 5 104 lock 4 103 2 15:00 V1 lock 2 V3 lock 2 V9 lock 2 V5 lock 2 V7 lo…" at bounding box center [486, 312] width 578 height 337
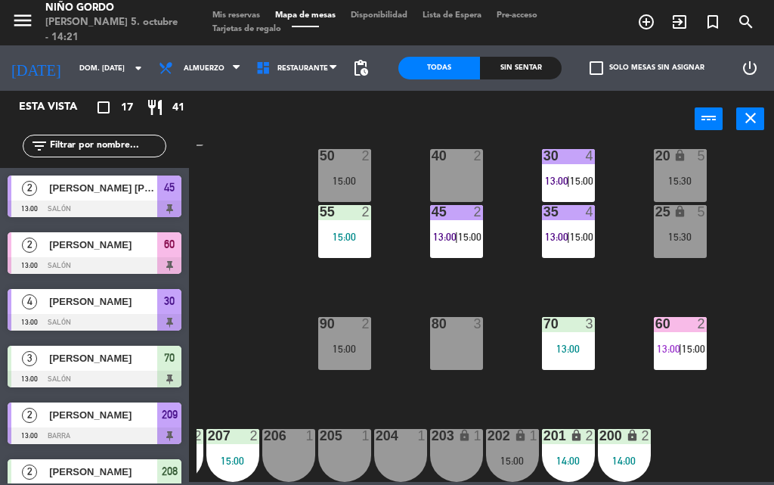
click at [527, 374] on div "105 lock 5 104 lock 4 103 2 15:00 V1 lock 2 V3 lock 2 V9 lock 2 V5 lock 2 V7 lo…" at bounding box center [486, 312] width 578 height 337
click at [726, 378] on div "105 lock 5 104 lock 4 103 2 15:00 V1 lock 2 V3 lock 2 V9 lock 2 V5 lock 2 V7 lo…" at bounding box center [486, 312] width 578 height 337
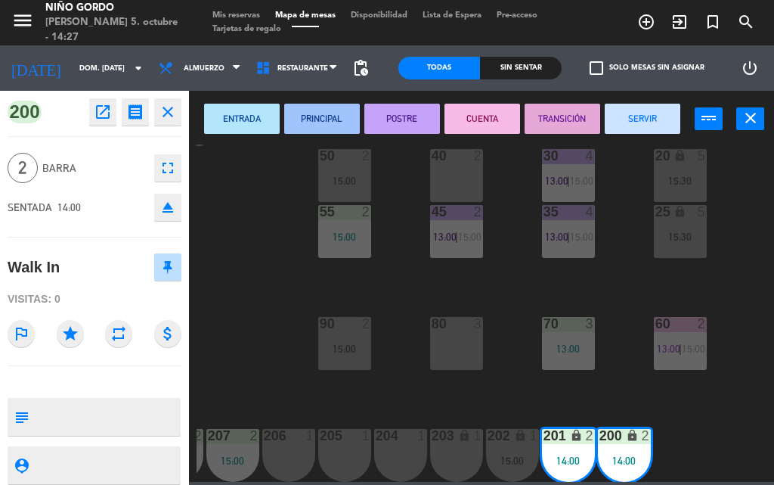
click at [640, 116] on button "SERVIR" at bounding box center [643, 119] width 76 height 30
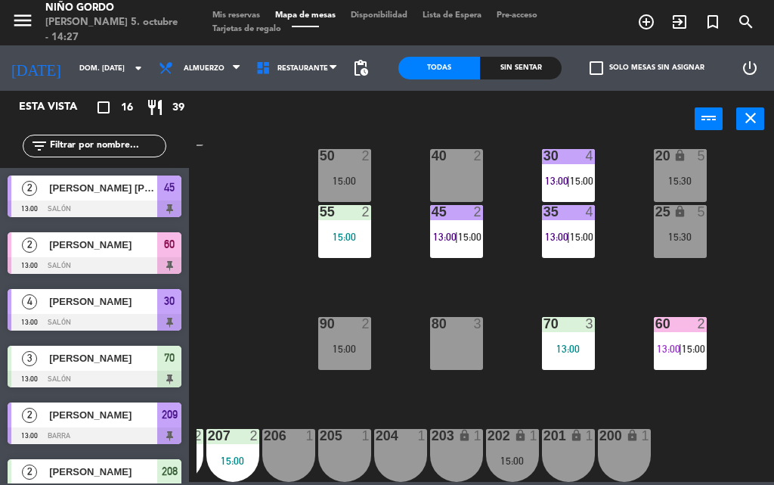
scroll to position [199, 0]
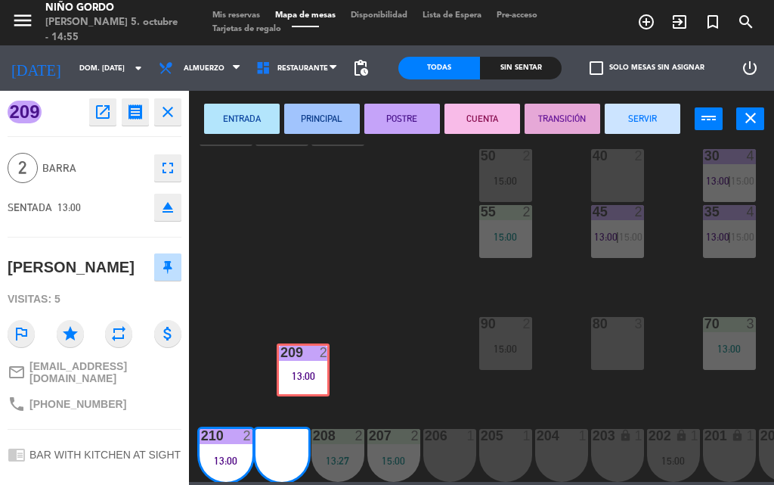
drag, startPoint x: 273, startPoint y: 455, endPoint x: 295, endPoint y: 377, distance: 80.9
click at [295, 377] on div "105 lock 5 104 lock 4 103 2 15:00 V1 lock 2 V3 lock 2 V9 lock 2 V5 lock 2 V7 lo…" at bounding box center [486, 312] width 578 height 337
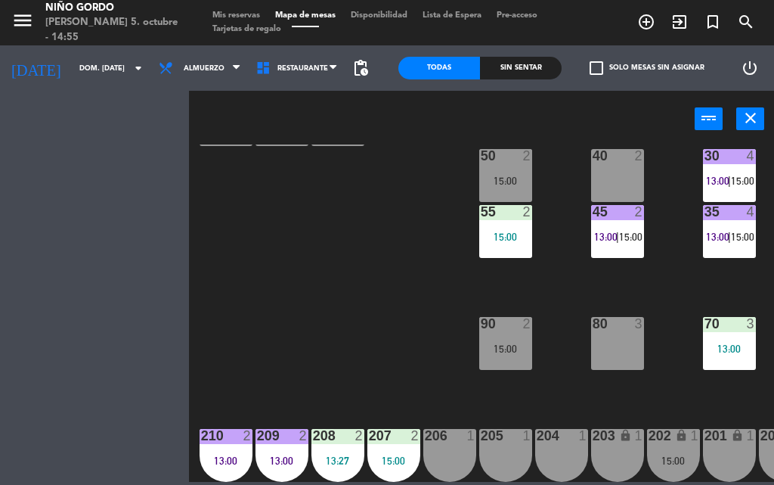
drag, startPoint x: 287, startPoint y: 429, endPoint x: 306, endPoint y: 374, distance: 57.6
click at [306, 374] on div "105 lock 5 104 lock 4 103 2 15:00 V1 lock 2 V3 lock 2 V9 lock 2 V5 lock 2 V7 lo…" at bounding box center [486, 312] width 578 height 337
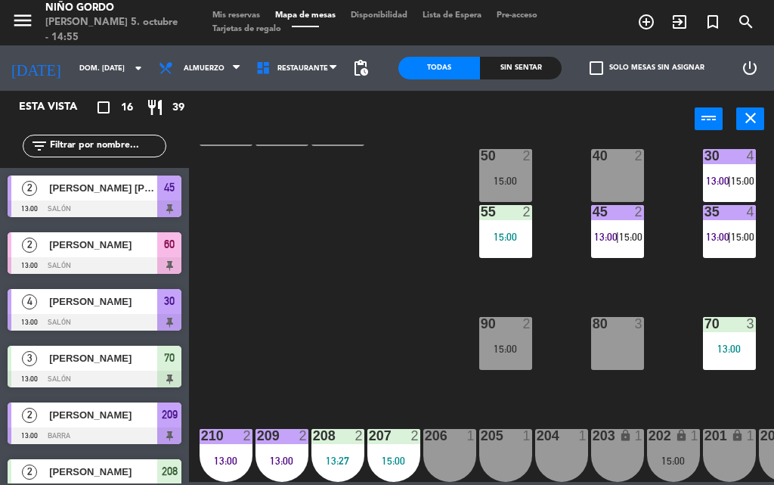
drag, startPoint x: 290, startPoint y: 432, endPoint x: 336, endPoint y: 346, distance: 97.8
click at [330, 363] on div "105 lock 5 104 lock 4 103 2 15:00 V1 lock 2 V3 lock 2 V9 lock 2 V5 lock 2 V7 lo…" at bounding box center [486, 312] width 578 height 337
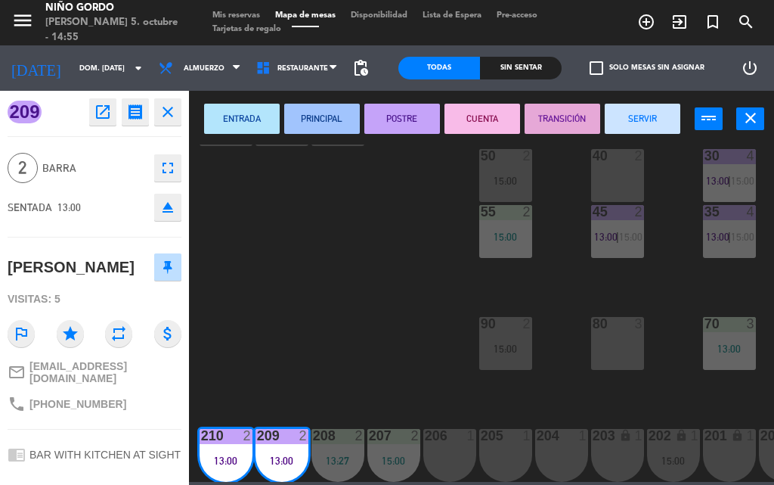
click at [655, 111] on button "SERVIR" at bounding box center [643, 119] width 76 height 30
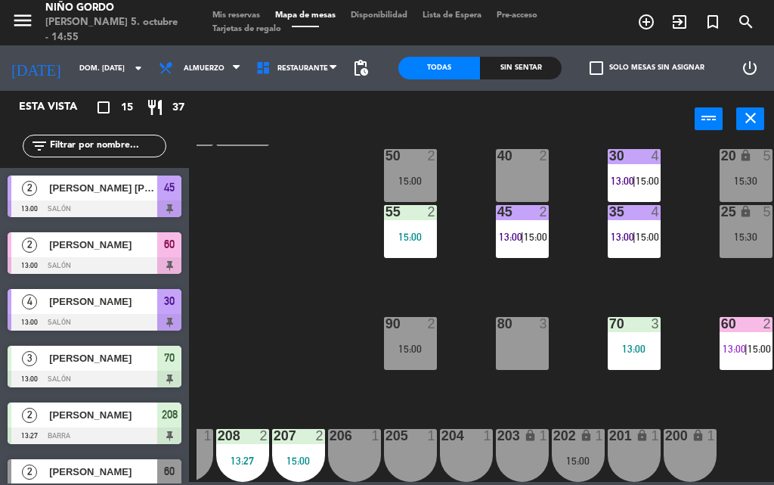
scroll to position [199, 112]
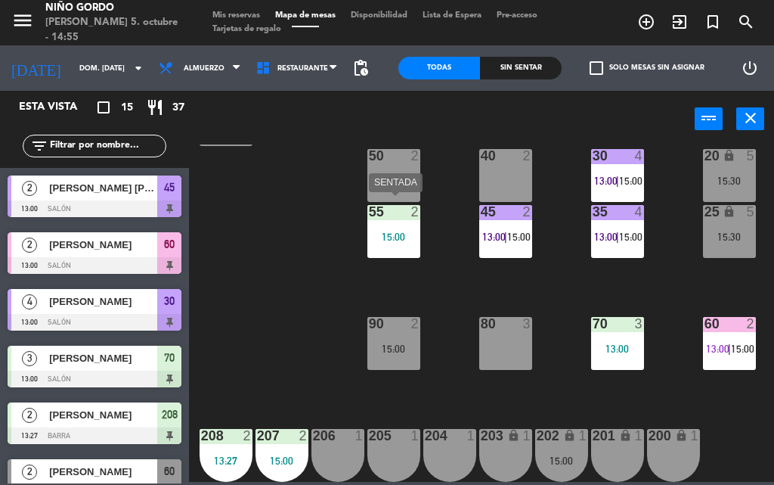
click at [389, 234] on div "15:00" at bounding box center [394, 236] width 53 height 11
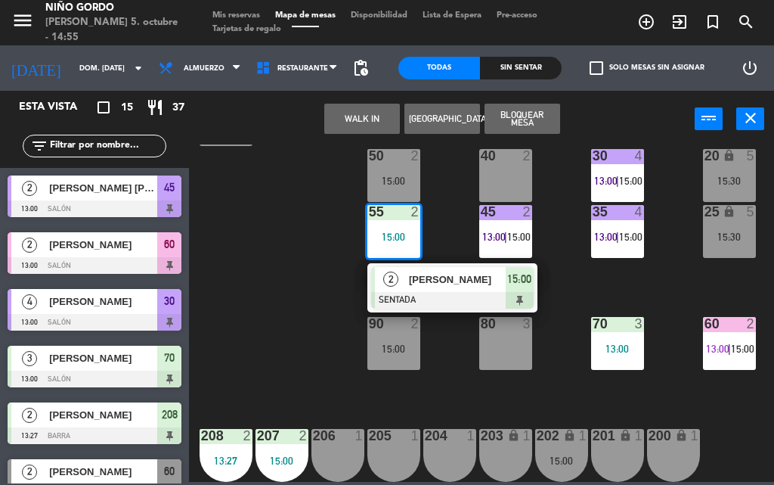
click at [305, 265] on div "105 lock 5 104 lock 4 103 2 15:00 V1 lock 2 V3 lock 2 V9 lock 2 V5 lock 2 V7 lo…" at bounding box center [486, 312] width 578 height 337
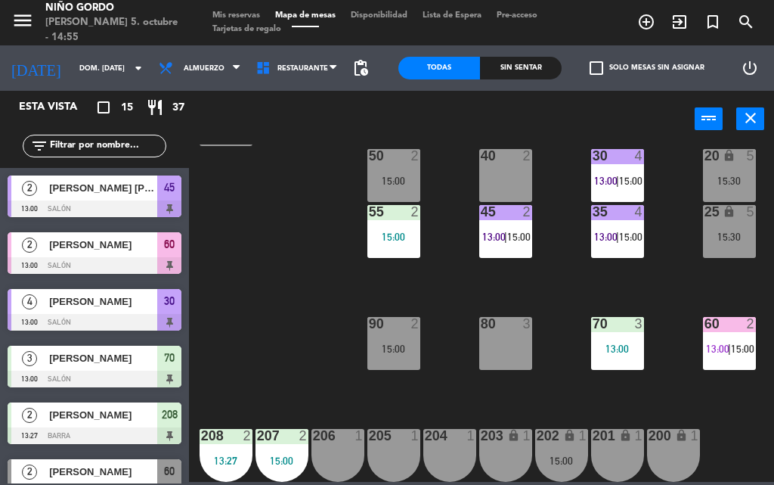
click at [495, 249] on div "45 2 13:00 | 15:00" at bounding box center [505, 231] width 53 height 53
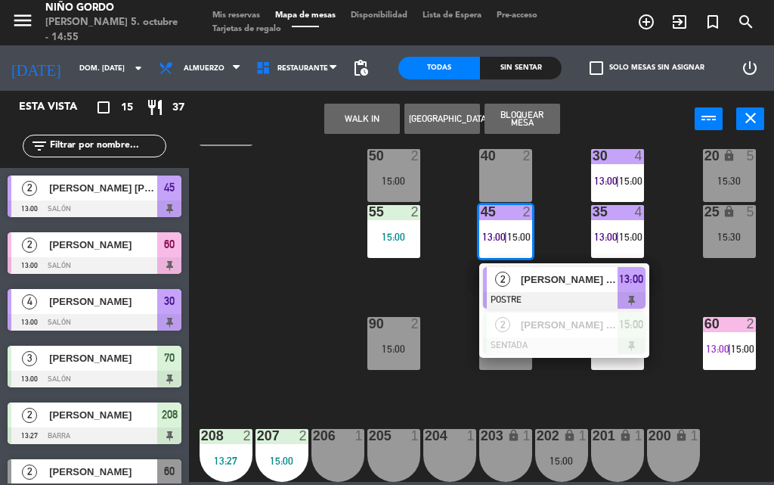
click at [427, 270] on div "105 lock 5 104 lock 4 103 2 15:00 V1 lock 2 V3 lock 2 V9 lock 2 V5 lock 2 V7 lo…" at bounding box center [486, 312] width 578 height 337
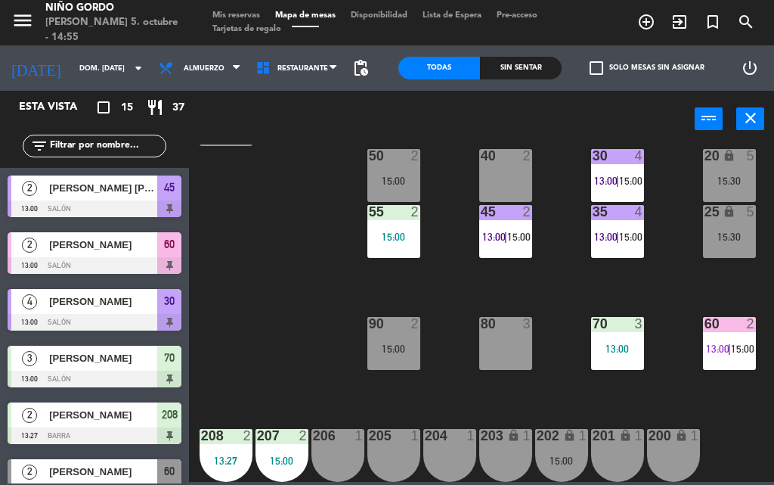
click at [610, 237] on div "35 4 13:00 | 15:00" at bounding box center [617, 231] width 53 height 53
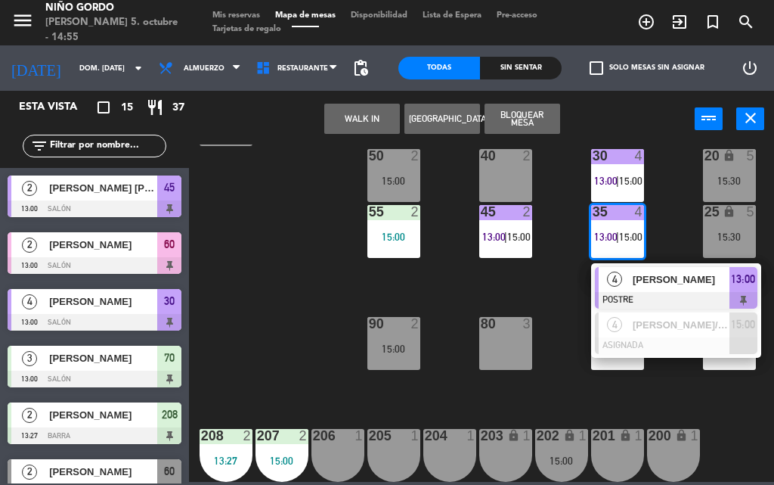
click at [621, 271] on span "4" at bounding box center [614, 278] width 15 height 15
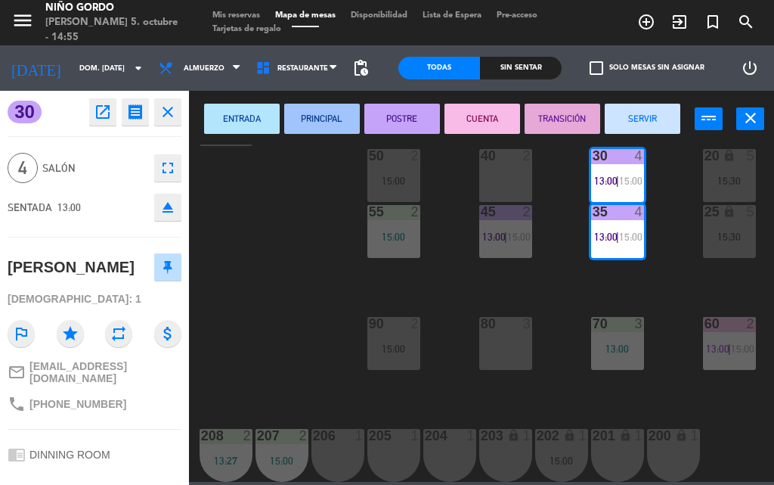
click at [613, 124] on button "SERVIR" at bounding box center [643, 119] width 76 height 30
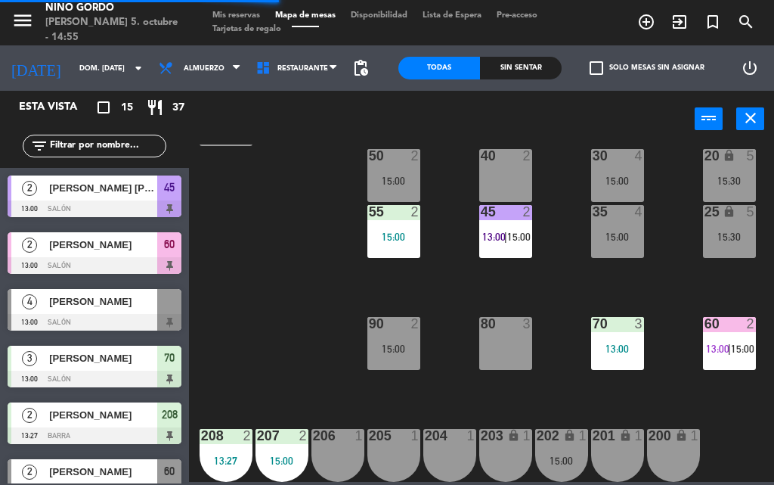
click at [666, 287] on div "105 lock 5 104 lock 4 103 2 15:00 V1 lock 2 V3 lock 2 V9 lock 2 V5 lock 2 V7 lo…" at bounding box center [486, 312] width 578 height 337
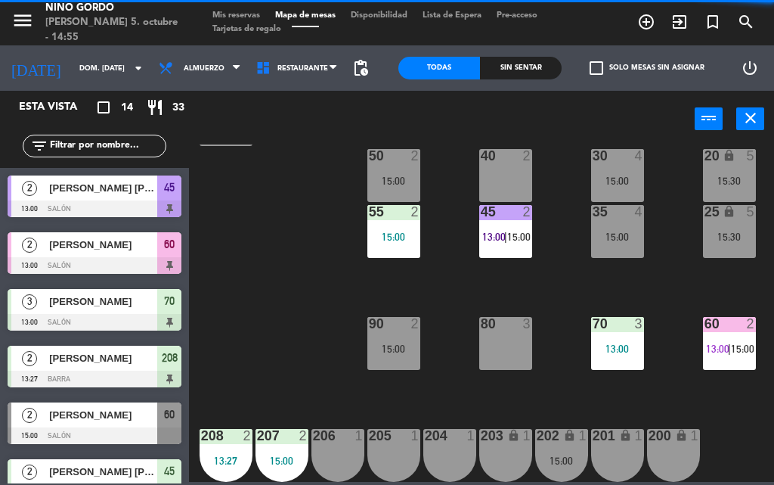
click at [701, 327] on div "105 lock 5 104 lock 4 103 2 15:00 V1 lock 2 V3 lock 2 V9 lock 2 V5 lock 2 V7 lo…" at bounding box center [486, 312] width 578 height 337
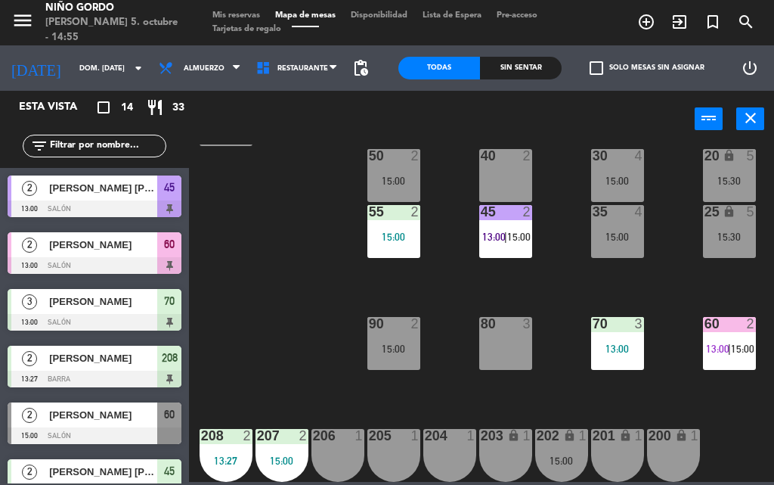
click at [711, 330] on div "60 2 13:00 | 15:00" at bounding box center [729, 343] width 53 height 53
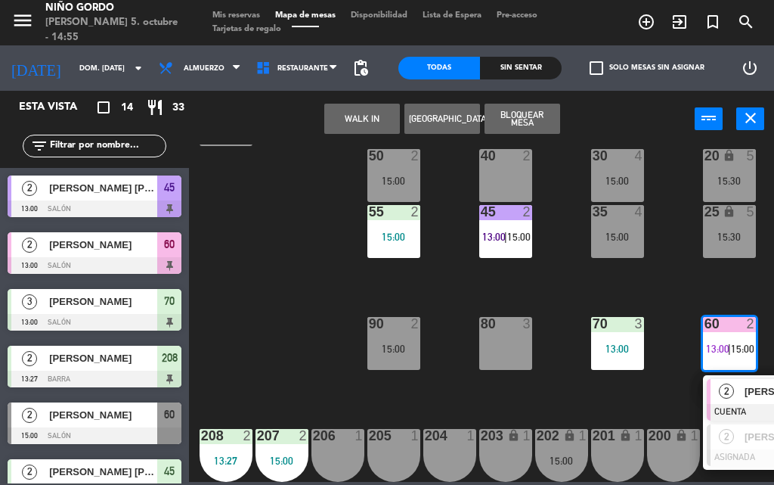
click at [721, 379] on div "2" at bounding box center [727, 391] width 33 height 25
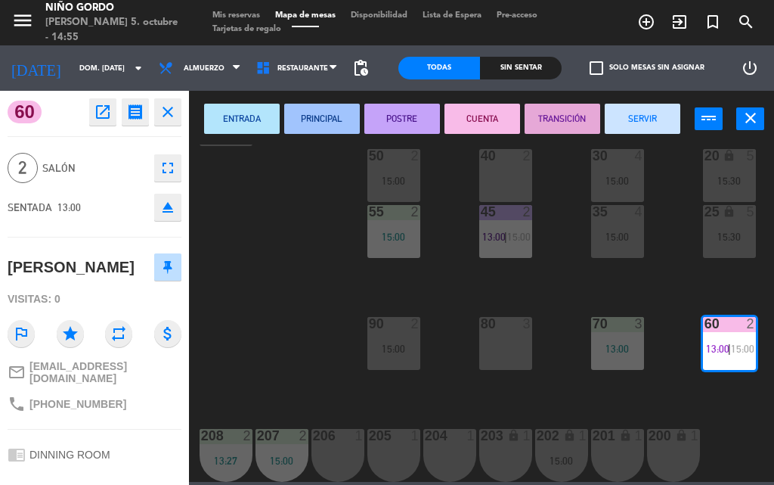
click at [650, 110] on button "SERVIR" at bounding box center [643, 119] width 76 height 30
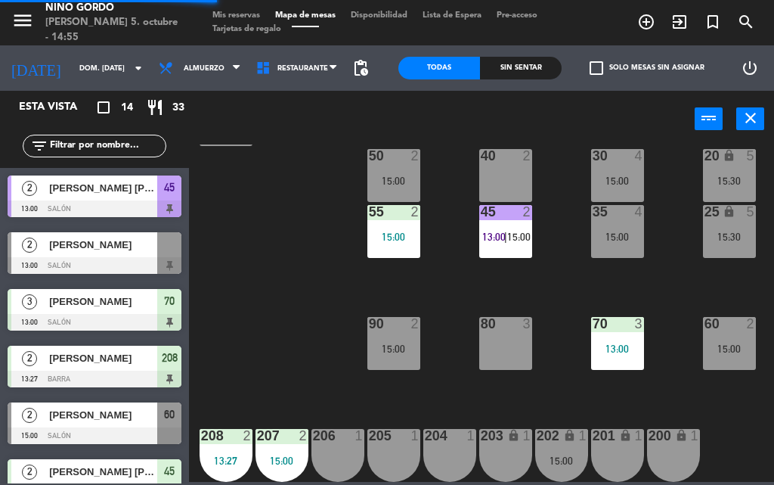
click at [501, 276] on div "105 lock 5 104 lock 4 103 2 15:00 V1 lock 2 V3 lock 2 V9 lock 2 V5 lock 2 V7 lo…" at bounding box center [486, 312] width 578 height 337
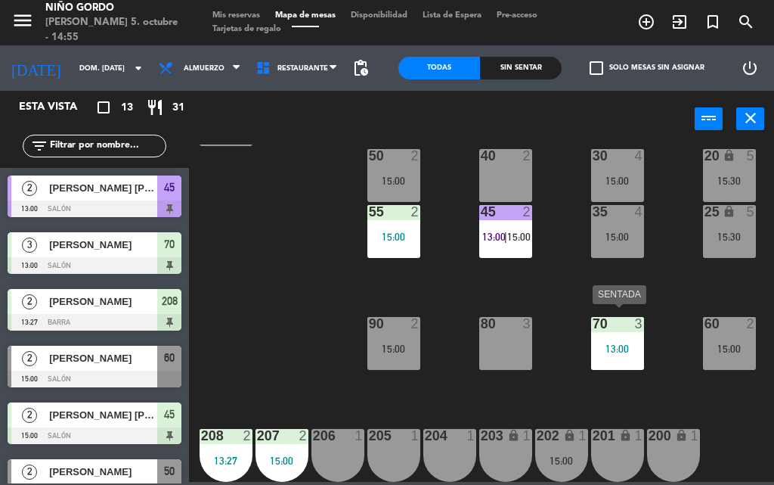
click at [613, 352] on div "70 3 13:00" at bounding box center [617, 343] width 53 height 53
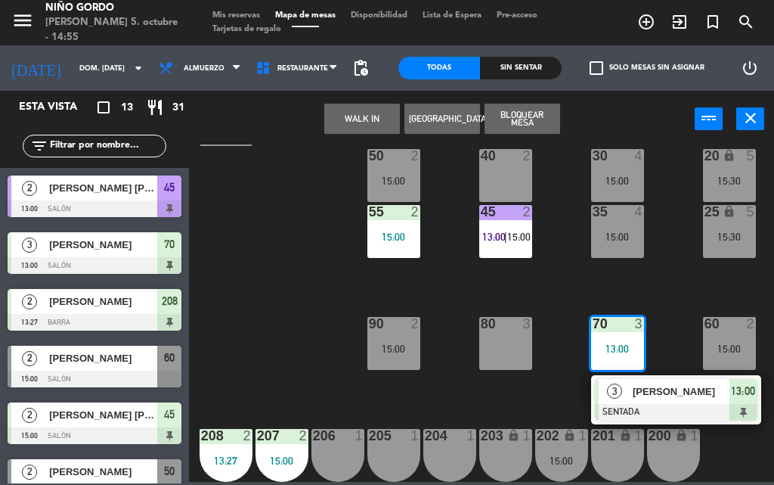
click at [586, 248] on div "105 lock 5 104 lock 4 103 2 15:00 V1 lock 2 V3 lock 2 V9 lock 2 V5 lock 2 V7 lo…" at bounding box center [486, 312] width 578 height 337
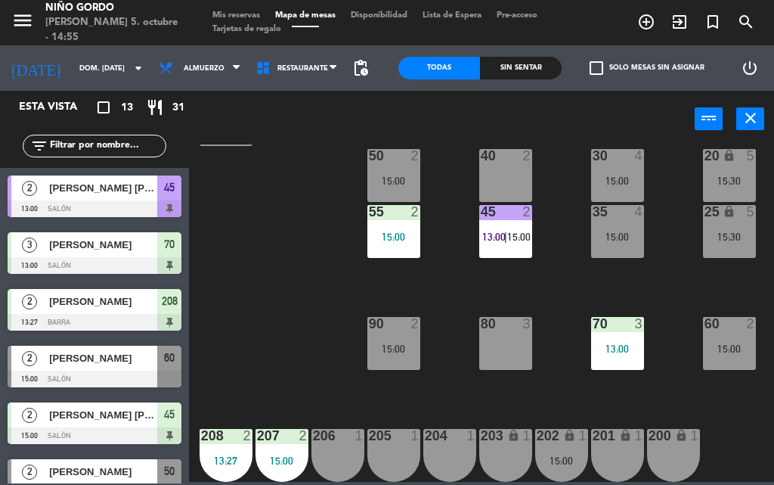
click at [507, 237] on div "45 2 13:00 | 15:00" at bounding box center [505, 231] width 53 height 53
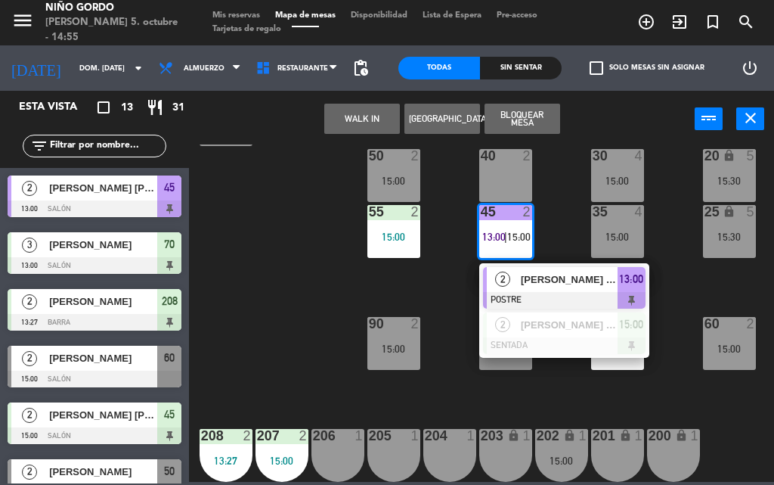
click at [515, 412] on div "105 lock 5 104 lock 4 103 2 15:00 V1 lock 2 V3 lock 2 V9 lock 2 V5 lock 2 V7 lo…" at bounding box center [486, 312] width 578 height 337
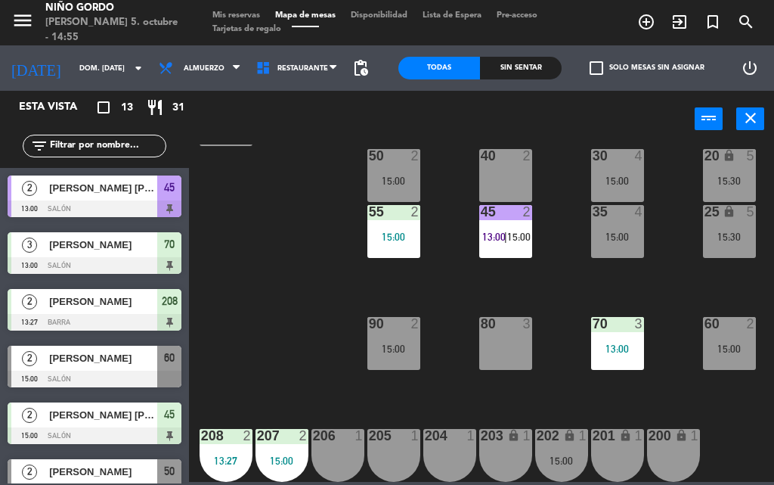
click at [519, 194] on div "105 lock 5 104 lock 4 103 2 15:00 V1 lock 2 V3 lock 2 V9 lock 2 V5 lock 2 V7 lo…" at bounding box center [486, 312] width 578 height 337
click at [521, 221] on div "45 2 13:00 | 15:00" at bounding box center [505, 231] width 53 height 53
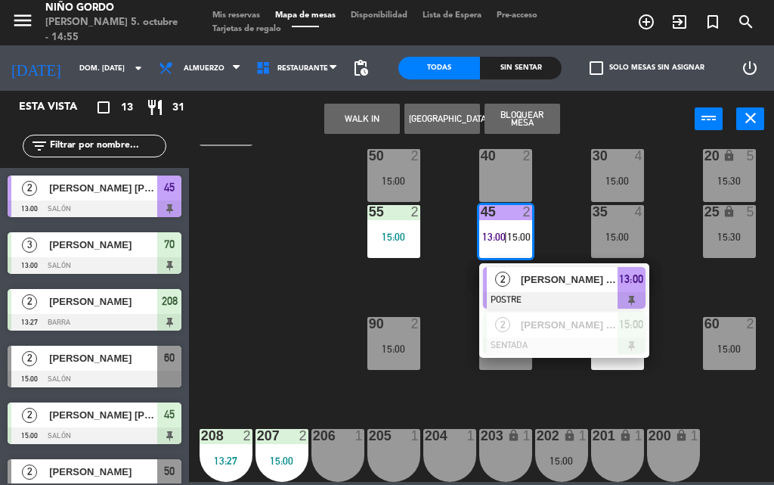
click at [529, 292] on div at bounding box center [564, 300] width 163 height 17
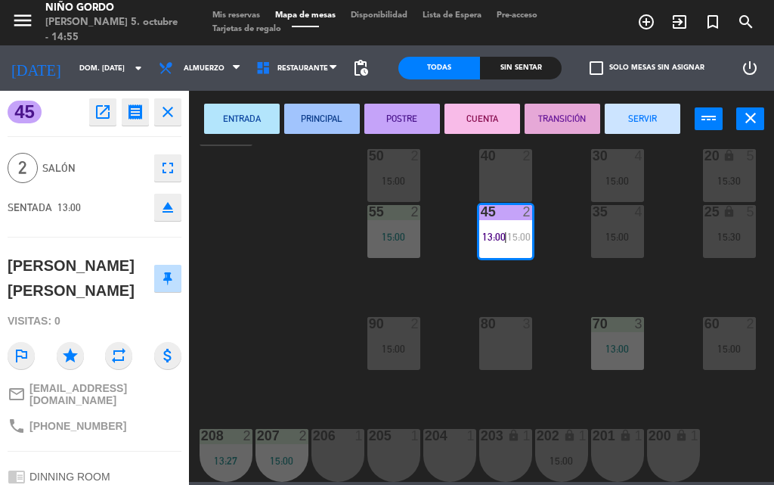
click at [516, 337] on div "80 3" at bounding box center [505, 343] width 53 height 53
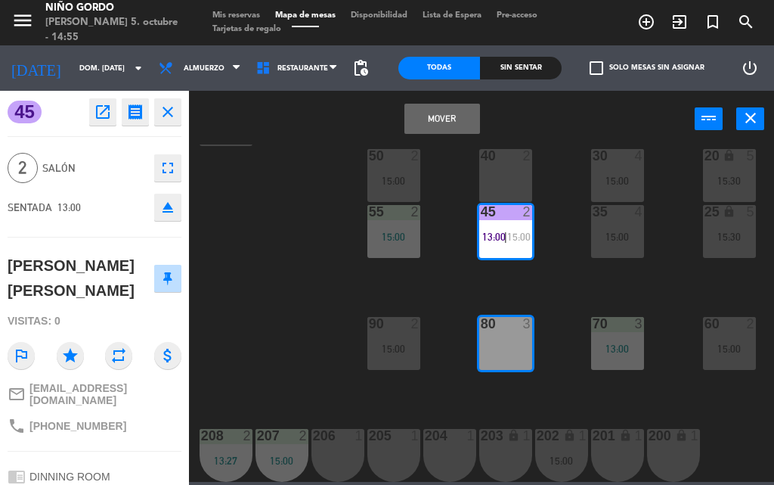
click at [427, 126] on button "Mover" at bounding box center [443, 119] width 76 height 30
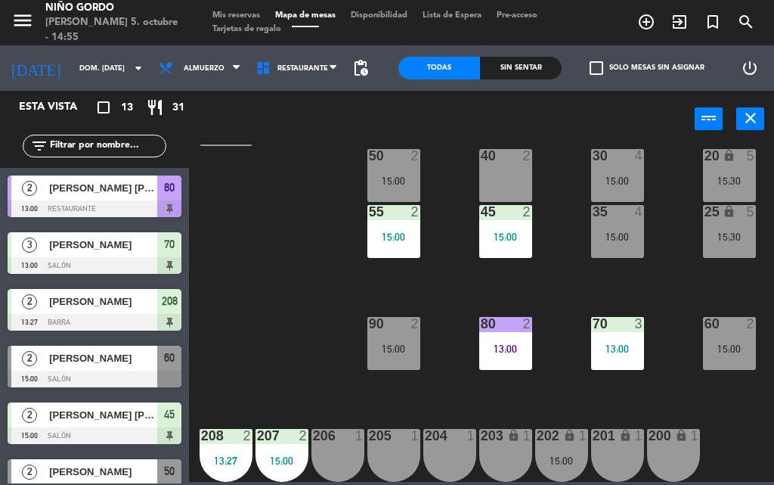
click at [605, 343] on div "13:00" at bounding box center [617, 348] width 53 height 11
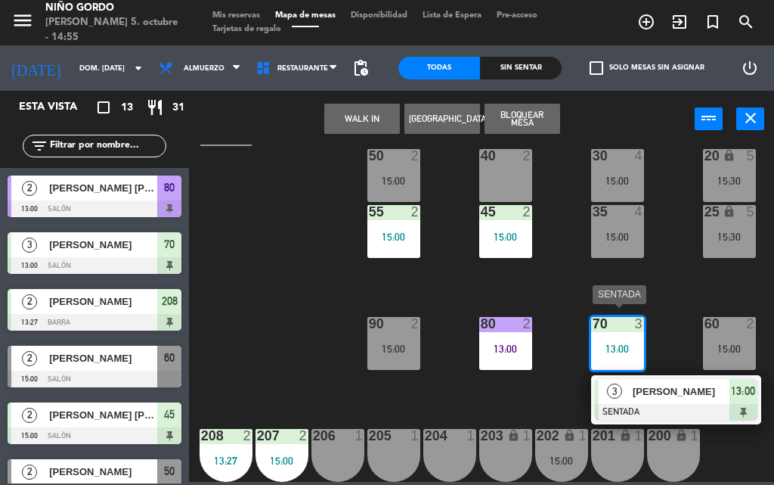
click at [659, 390] on span "[PERSON_NAME]" at bounding box center [681, 391] width 97 height 16
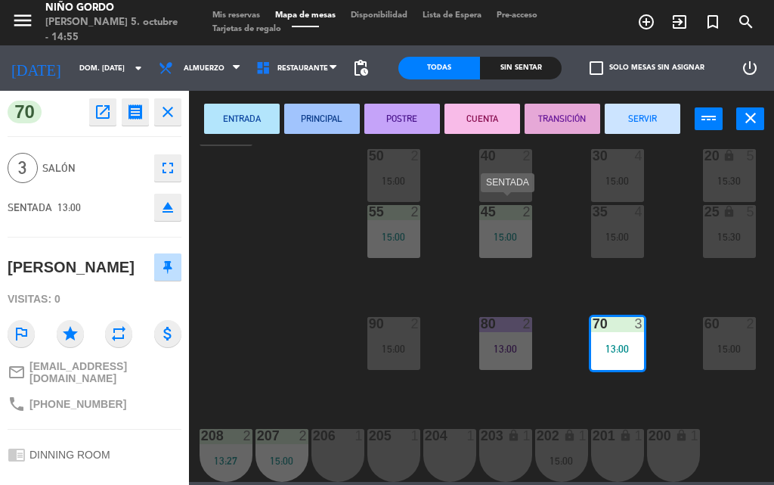
click at [512, 235] on div "45 2 15:00" at bounding box center [505, 231] width 53 height 53
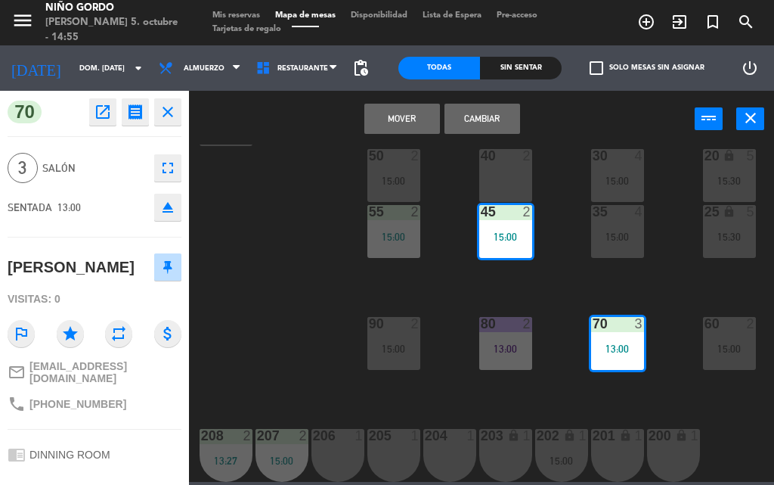
click at [501, 149] on div at bounding box center [505, 156] width 25 height 14
click at [415, 126] on button "Mover y Unir" at bounding box center [403, 119] width 76 height 30
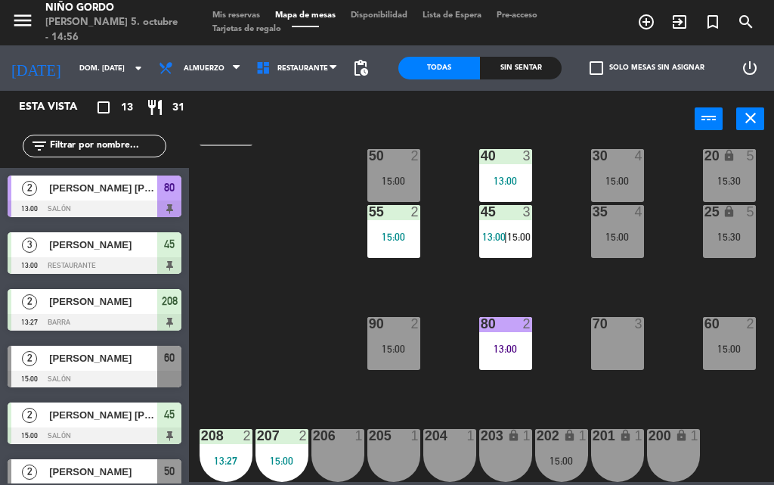
click at [544, 251] on div "105 lock 5 104 lock 4 103 2 15:00 V1 lock 2 V3 lock 2 V9 lock 2 V5 lock 2 V7 lo…" at bounding box center [486, 312] width 578 height 337
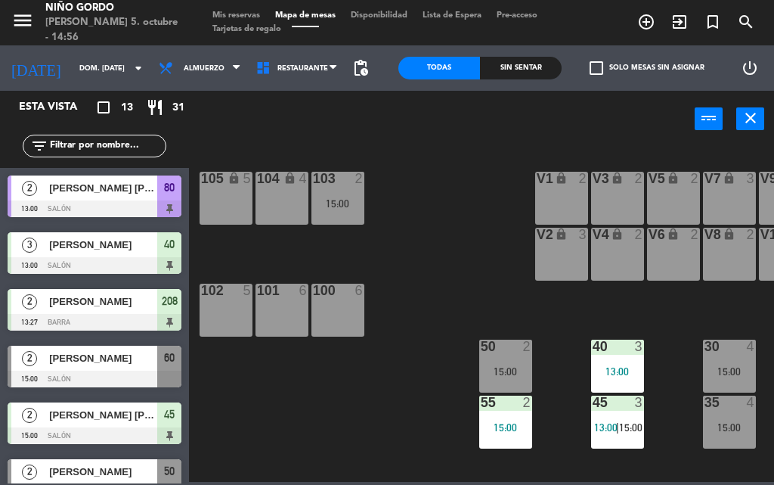
scroll to position [199, 0]
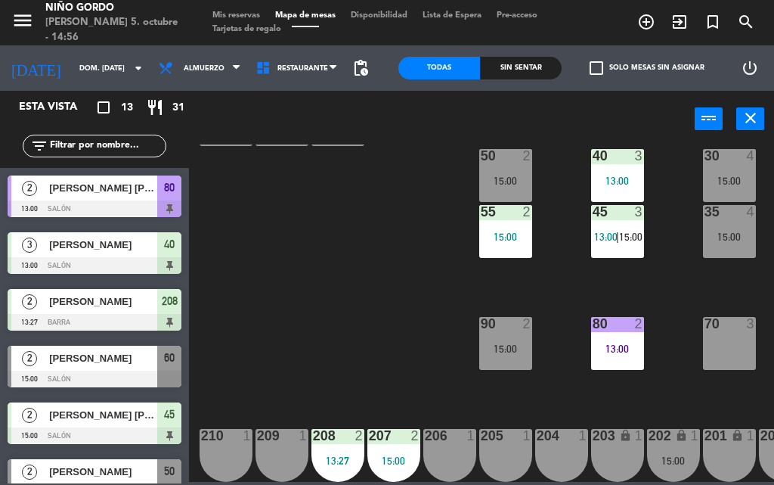
click at [358, 350] on div "105 lock 5 104 lock 4 103 2 15:00 V1 lock 2 V3 lock 2 V9 lock 2 V5 lock 2 V7 lo…" at bounding box center [486, 312] width 578 height 337
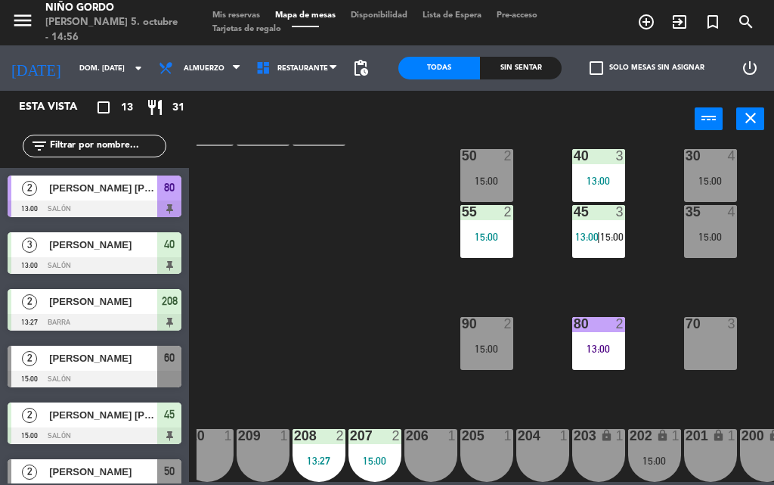
scroll to position [199, 161]
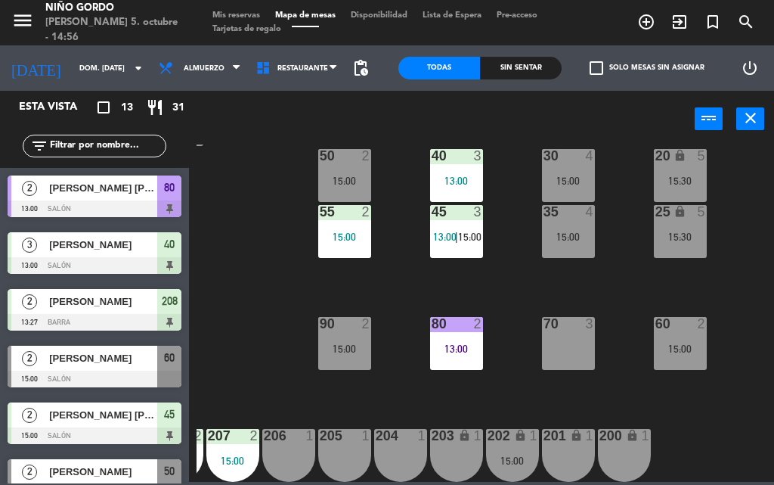
click at [249, 455] on div "15:00" at bounding box center [232, 460] width 53 height 11
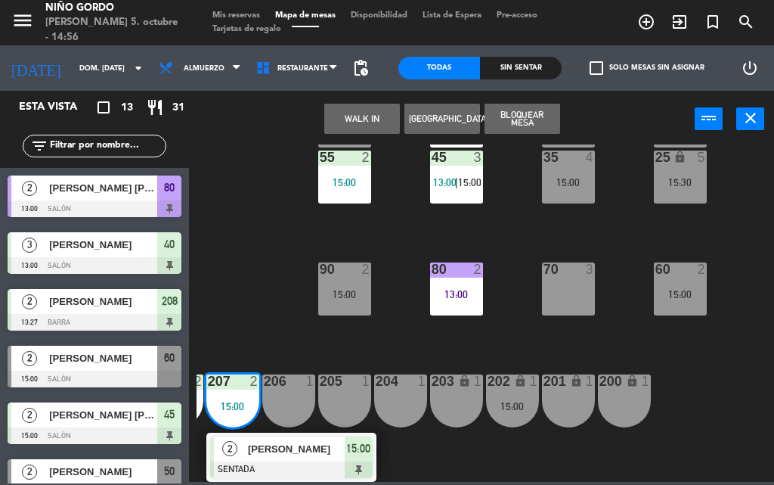
click at [275, 326] on div "105 lock 5 104 lock 4 103 2 15:00 V1 lock 2 V3 lock 2 V9 lock 2 V5 lock 2 V7 lo…" at bounding box center [486, 312] width 578 height 337
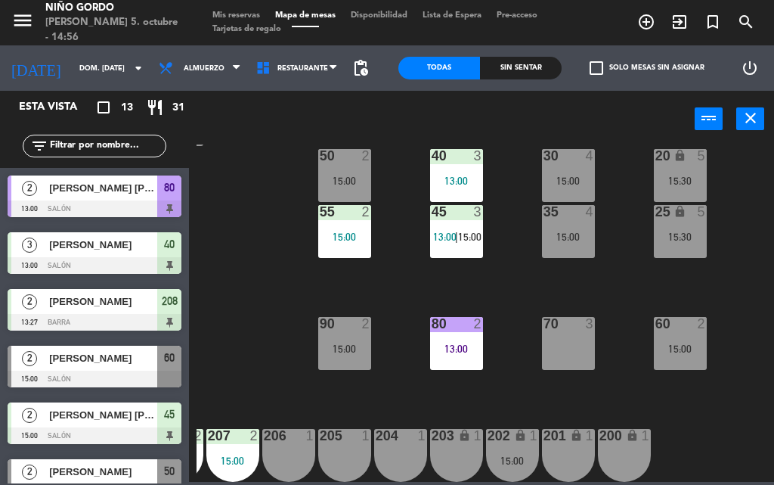
scroll to position [199, 21]
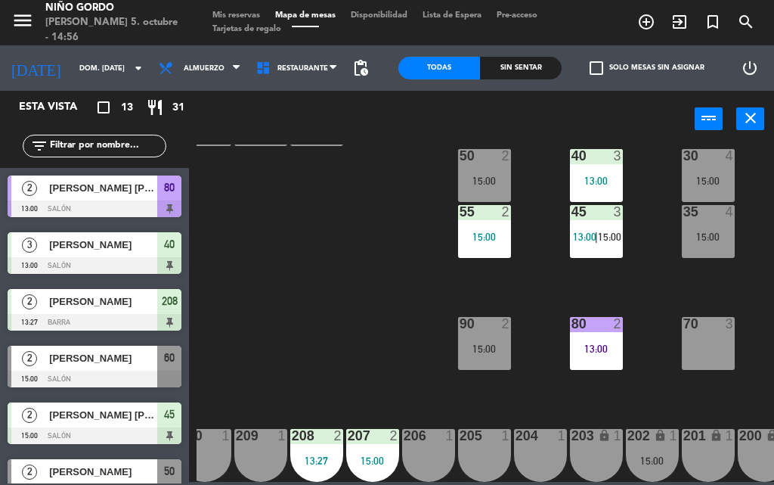
click at [306, 457] on div "13:27" at bounding box center [316, 460] width 53 height 11
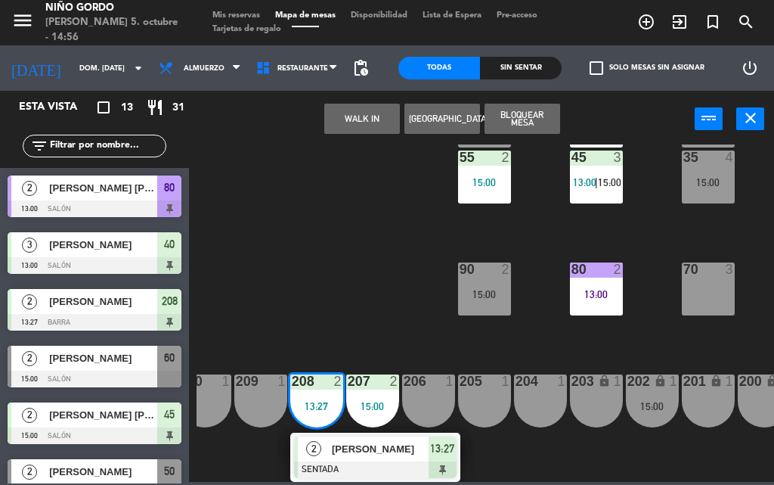
click at [365, 451] on div "[PERSON_NAME]" at bounding box center [379, 448] width 98 height 25
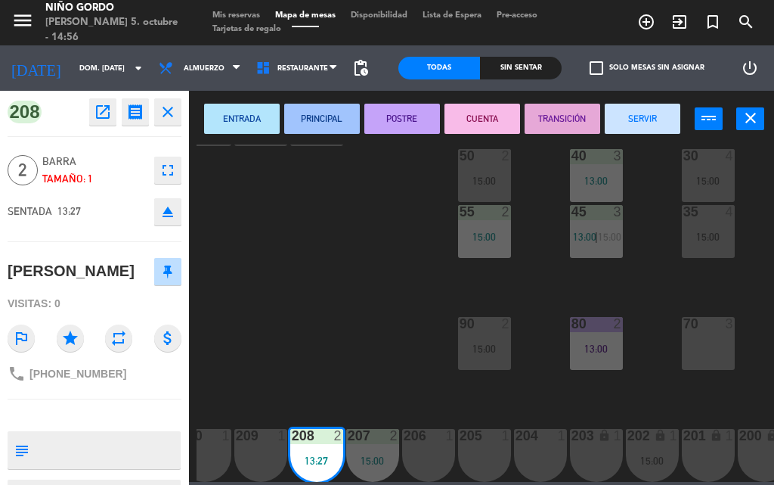
click at [269, 443] on div "209 1" at bounding box center [260, 455] width 53 height 53
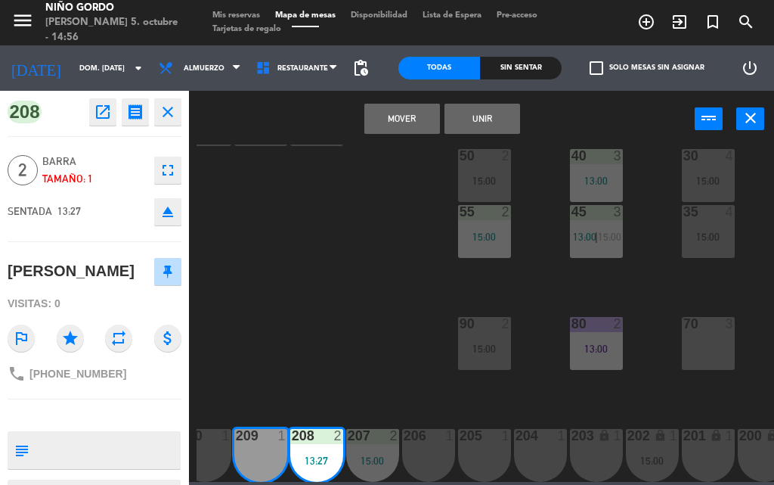
click at [486, 114] on button "Unir" at bounding box center [483, 119] width 76 height 30
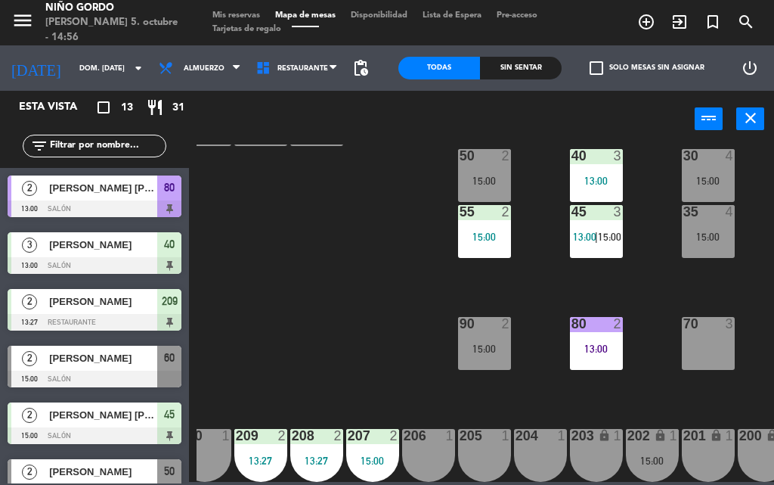
click at [379, 443] on div "207 2 15:00" at bounding box center [372, 455] width 53 height 53
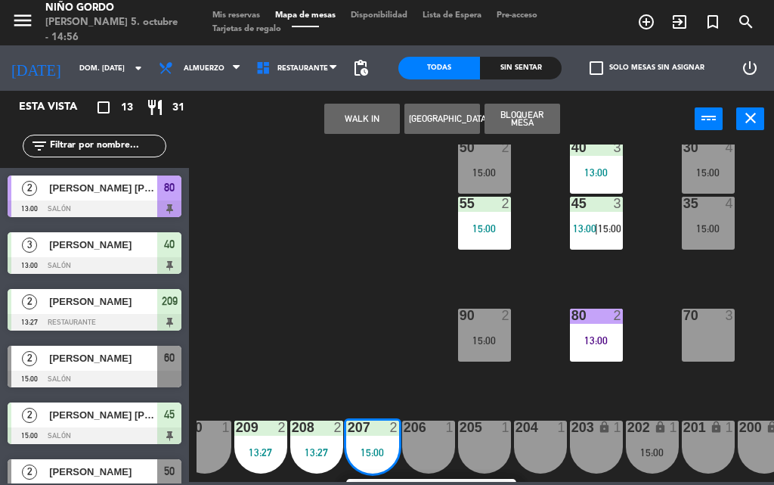
scroll to position [253, 21]
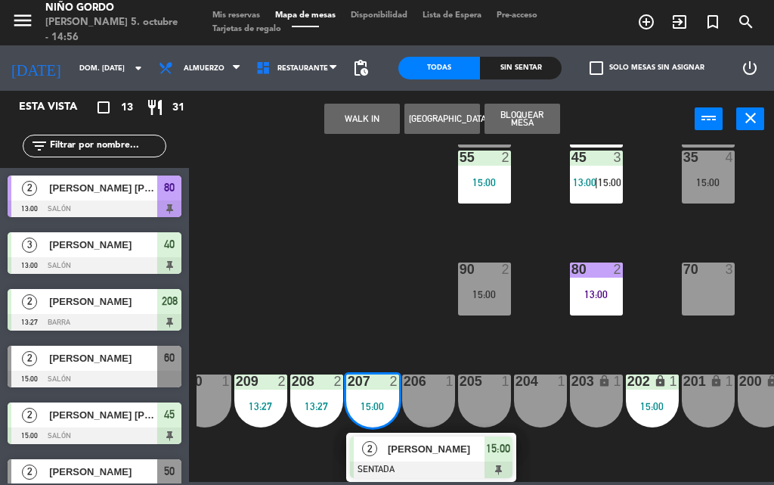
click at [633, 427] on div "105 lock 5 104 lock 4 103 2 15:00 V1 lock 2 V3 lock 2 V9 lock 2 V5 lock 2 V7 lo…" at bounding box center [486, 312] width 578 height 337
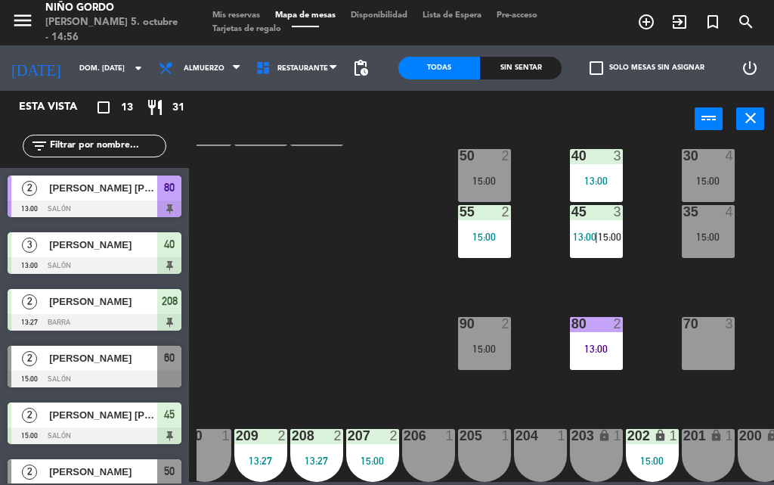
scroll to position [199, 21]
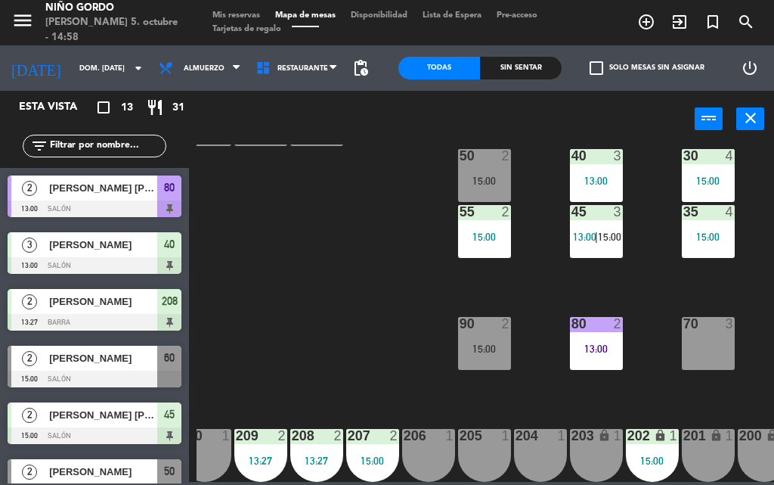
click at [244, 473] on div "209 2 13:27" at bounding box center [260, 455] width 53 height 53
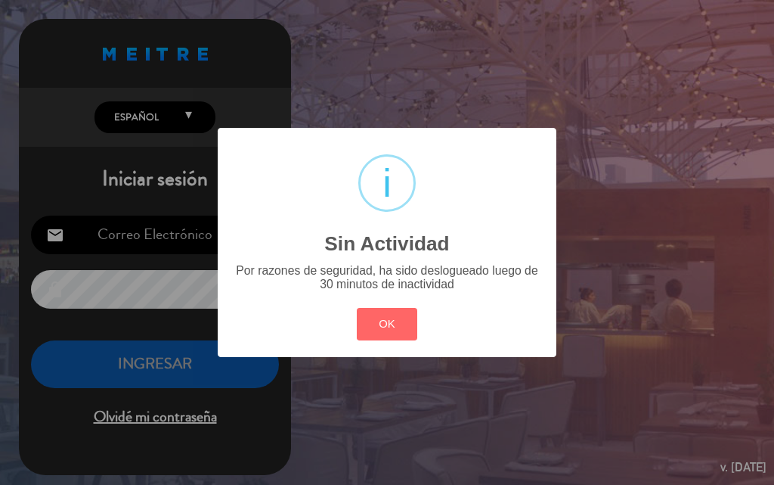
type input "[EMAIL_ADDRESS][DOMAIN_NAME]"
